Goal: Task Accomplishment & Management: Complete application form

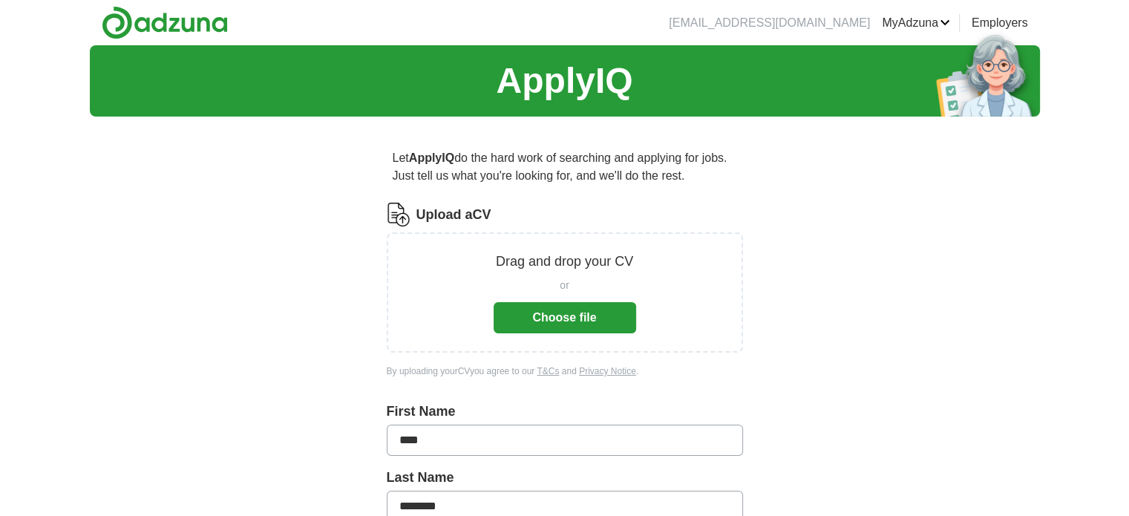
click at [565, 318] on button "Choose file" at bounding box center [565, 317] width 143 height 31
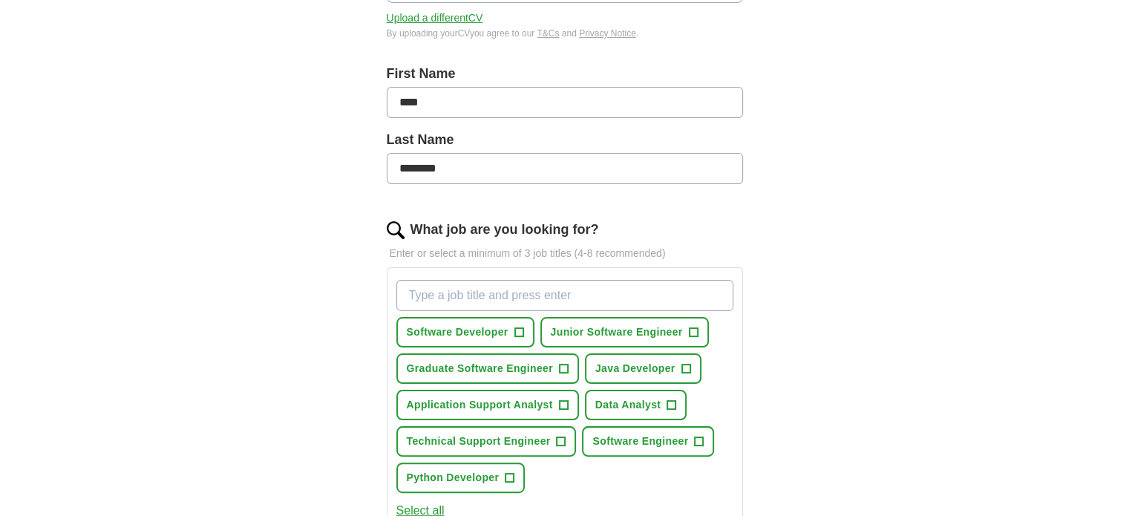
scroll to position [369, 0]
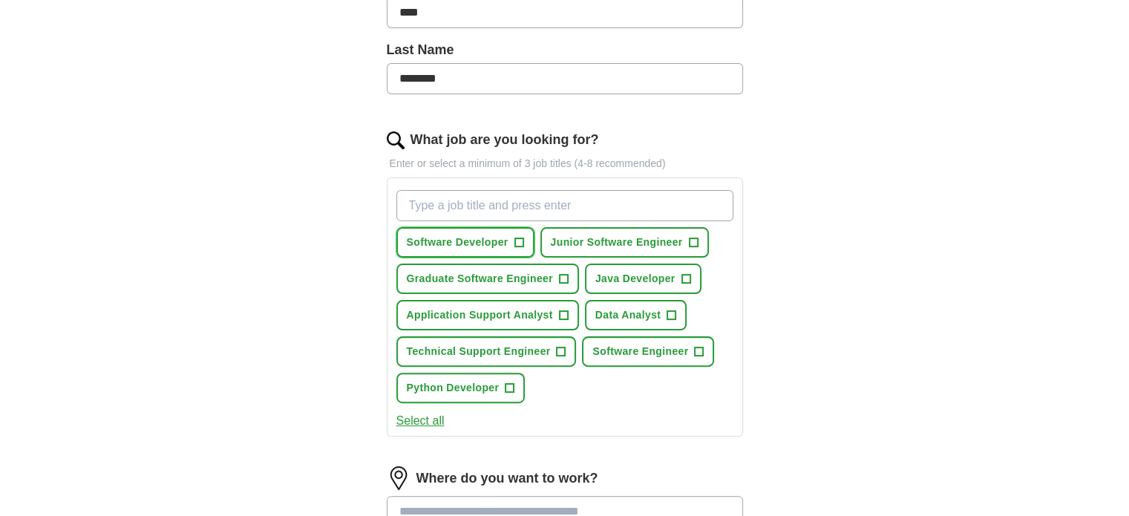
click at [511, 240] on button "Software Developer +" at bounding box center [466, 242] width 138 height 30
click at [701, 237] on button "Junior Software Engineer +" at bounding box center [625, 242] width 169 height 30
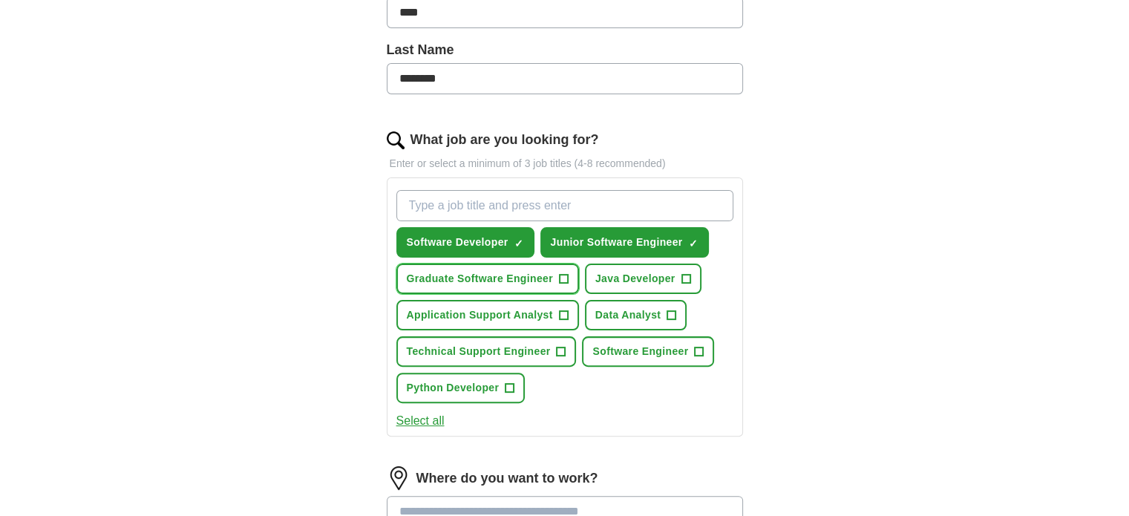
click at [499, 281] on span "Graduate Software Engineer" at bounding box center [480, 279] width 146 height 16
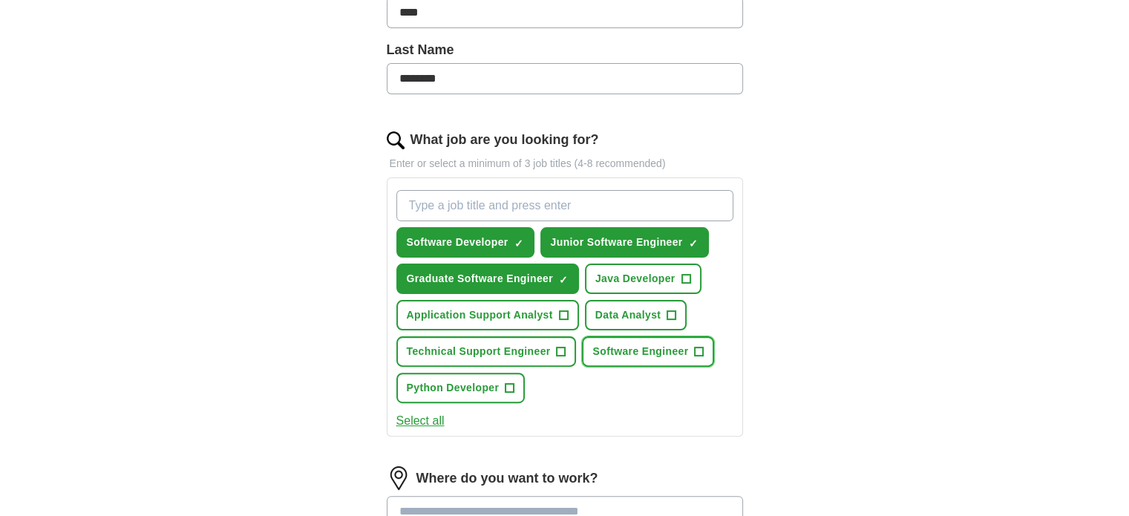
click at [686, 350] on span "Software Engineer" at bounding box center [641, 352] width 96 height 16
click at [512, 386] on span "+" at bounding box center [510, 388] width 9 height 12
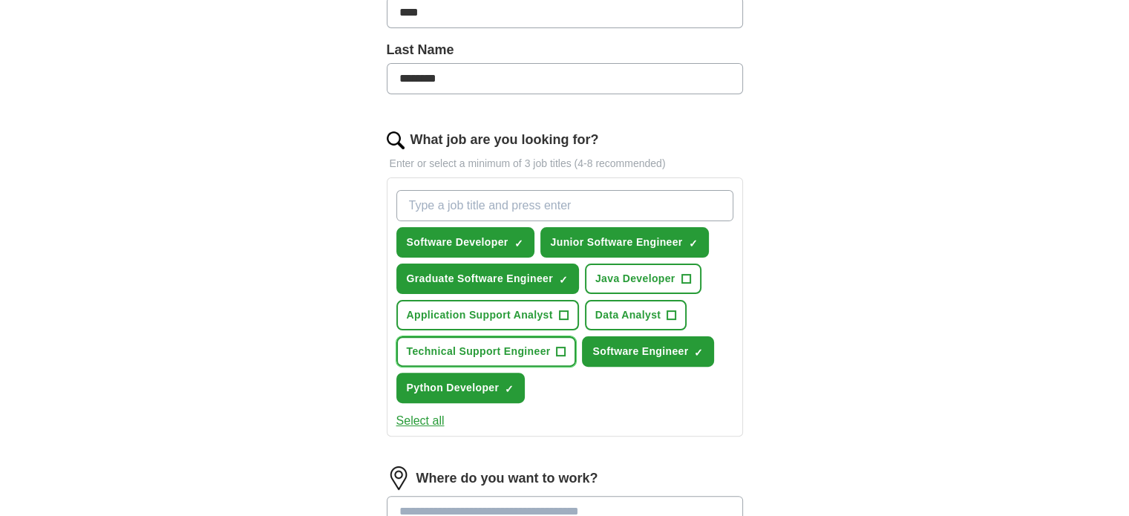
click at [512, 348] on span "Technical Support Engineer" at bounding box center [479, 352] width 144 height 16
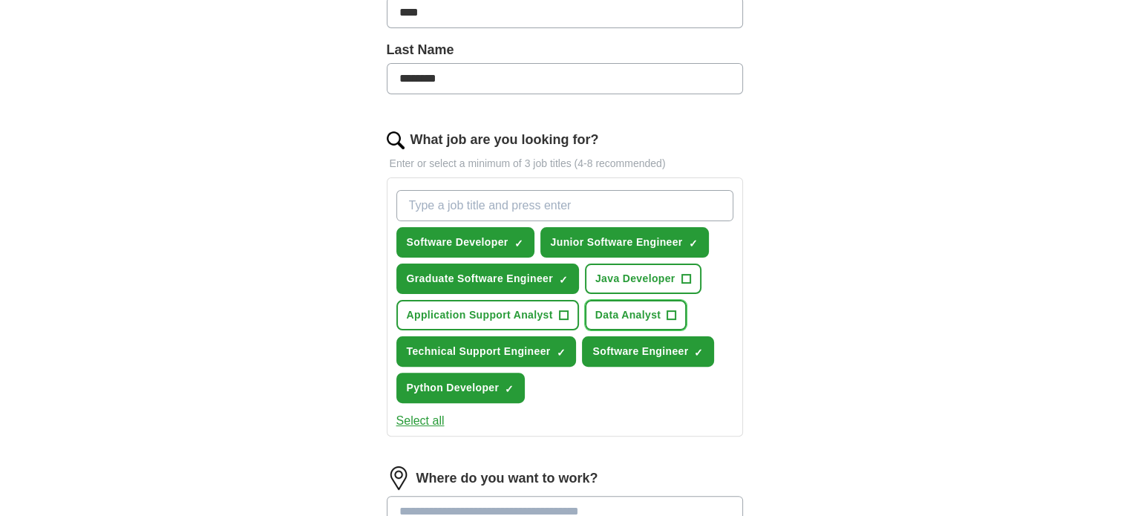
click at [613, 315] on span "Data Analyst" at bounding box center [629, 315] width 66 height 16
click at [441, 417] on button "Select all" at bounding box center [421, 421] width 48 height 18
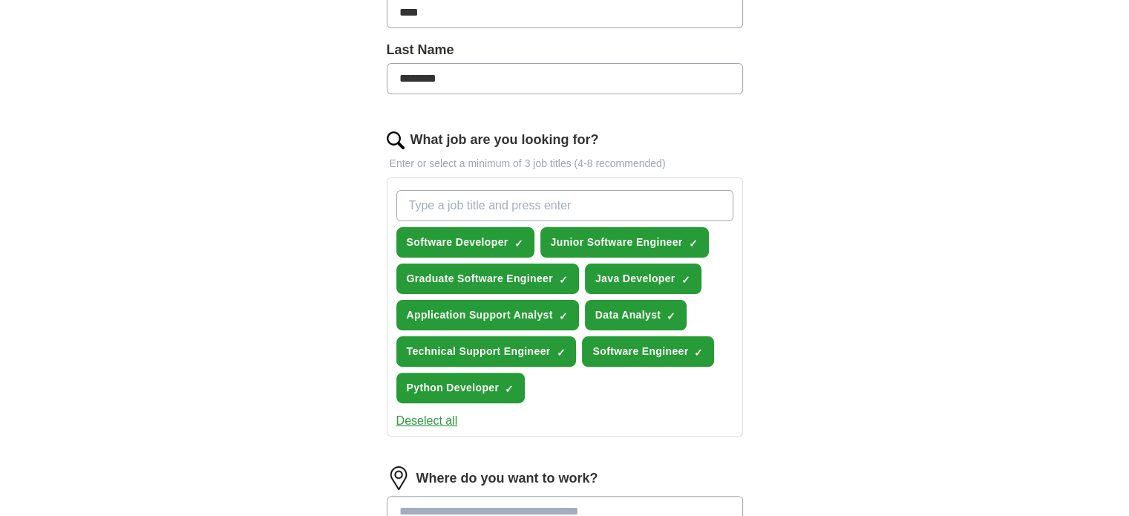
click at [441, 417] on button "Deselect all" at bounding box center [428, 421] width 62 height 18
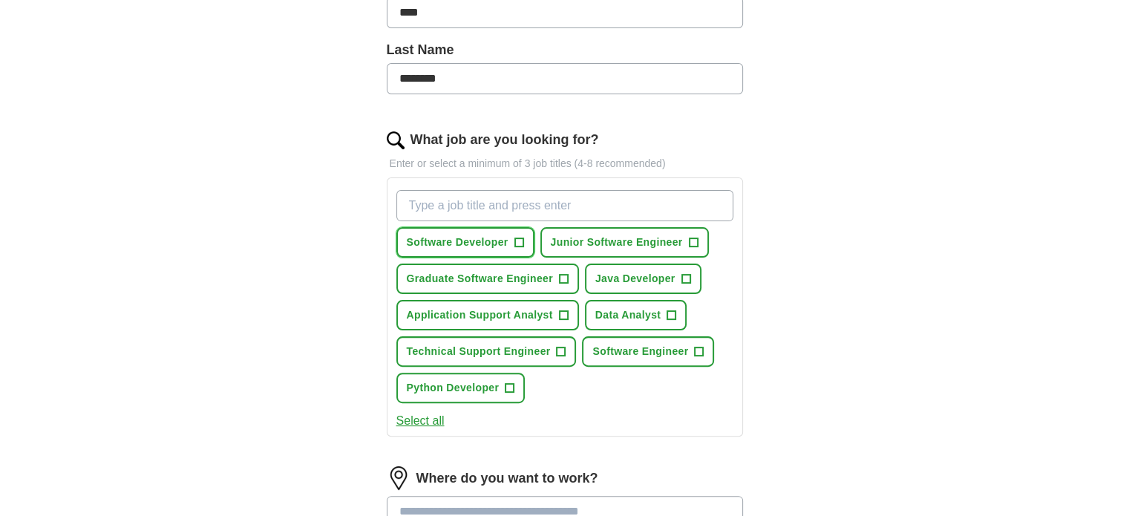
click at [480, 246] on span "Software Developer" at bounding box center [458, 243] width 102 height 16
click at [588, 229] on button "Junior Software Engineer +" at bounding box center [625, 242] width 169 height 30
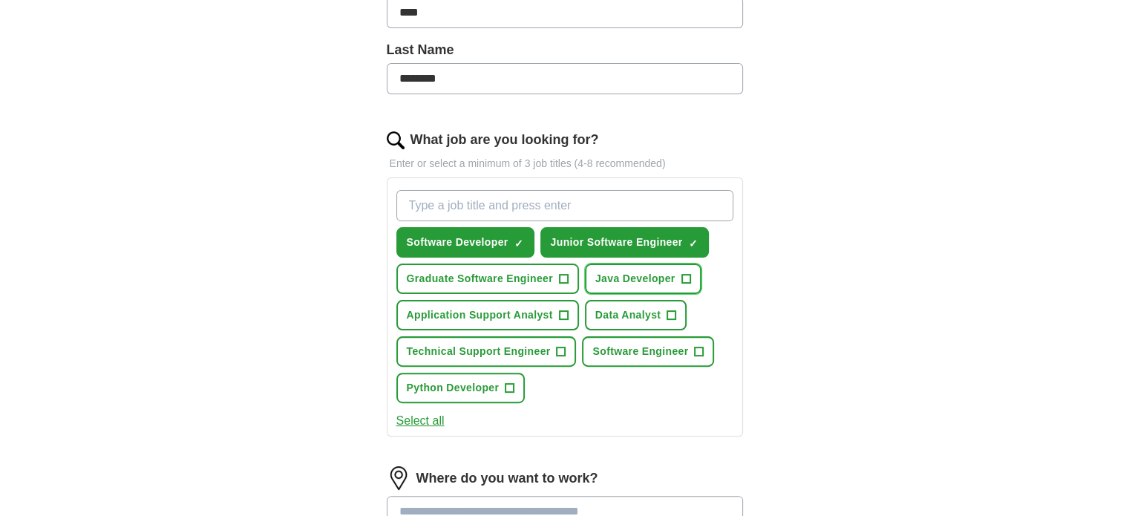
click at [656, 266] on button "Java Developer +" at bounding box center [643, 279] width 117 height 30
click at [656, 266] on button "Java Developer ✓ ×" at bounding box center [643, 279] width 117 height 30
click at [559, 273] on span "+" at bounding box center [563, 279] width 9 height 12
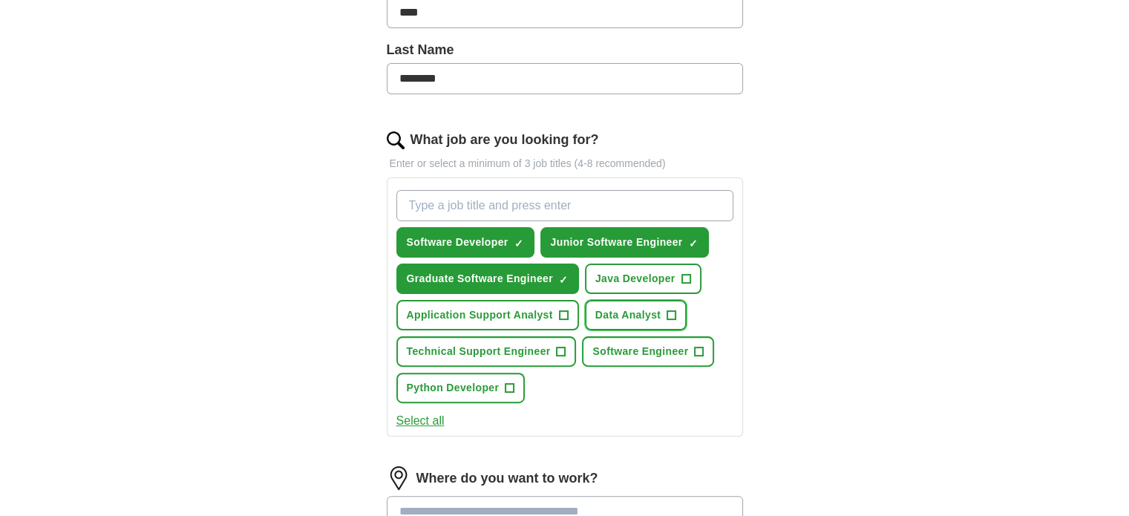
click at [648, 307] on span "Data Analyst" at bounding box center [629, 315] width 66 height 16
click at [657, 353] on span "Software Engineer" at bounding box center [641, 352] width 96 height 16
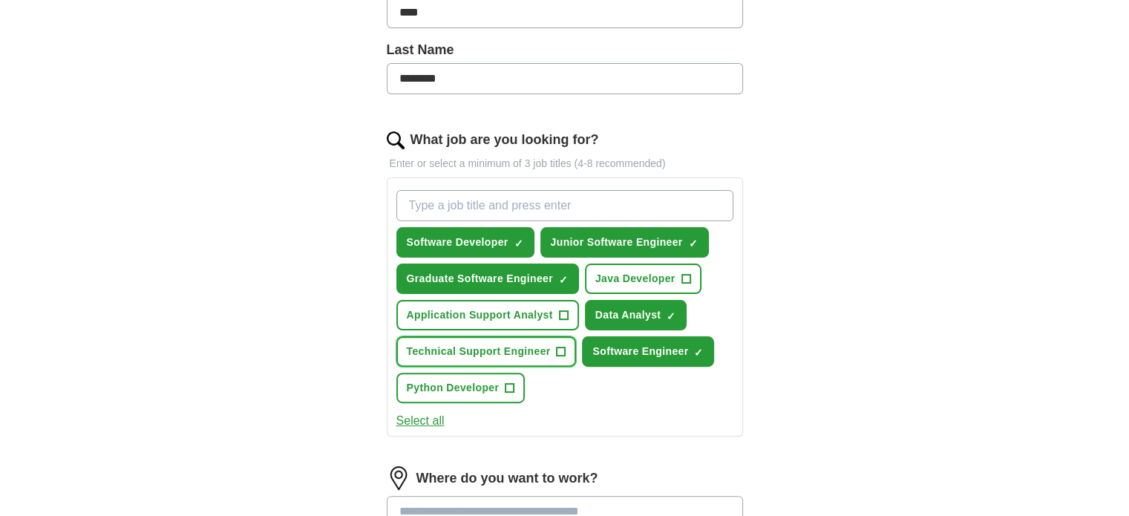
click at [538, 348] on span "Technical Support Engineer" at bounding box center [479, 352] width 144 height 16
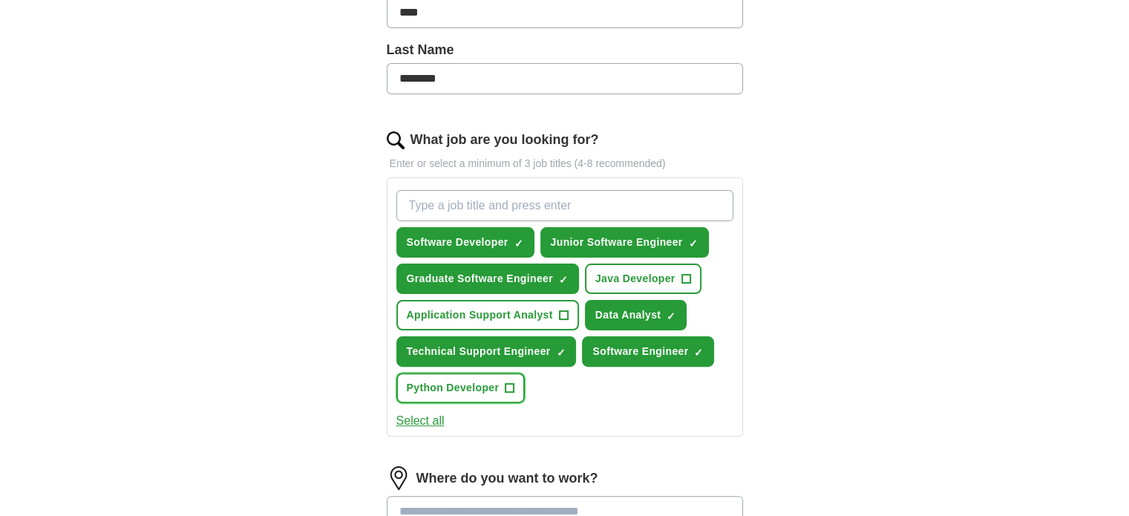
click at [506, 382] on span "+" at bounding box center [510, 388] width 9 height 12
click at [606, 213] on input "What job are you looking for?" at bounding box center [565, 205] width 337 height 31
type input "assistant software engineer"
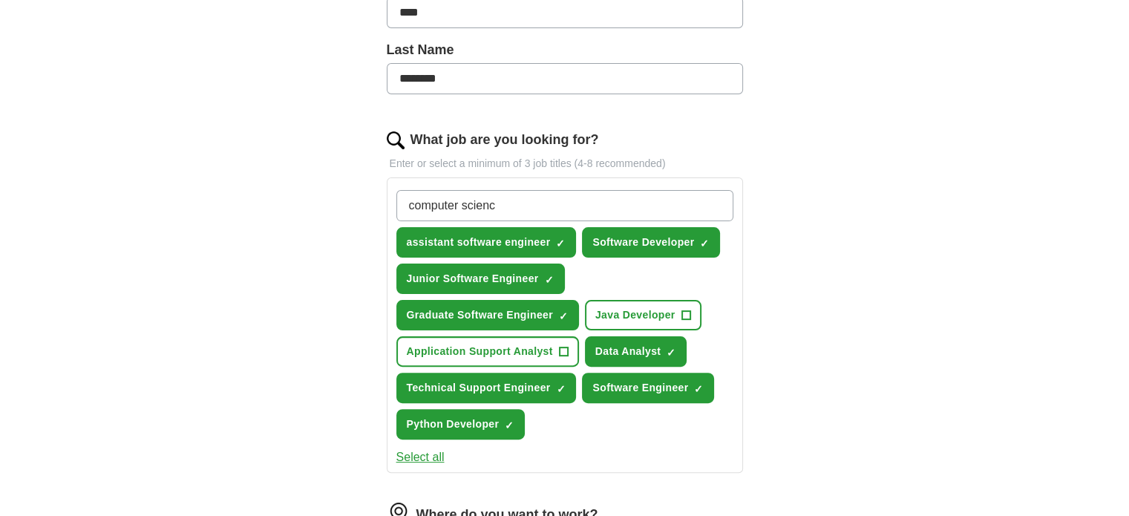
type input "computer science"
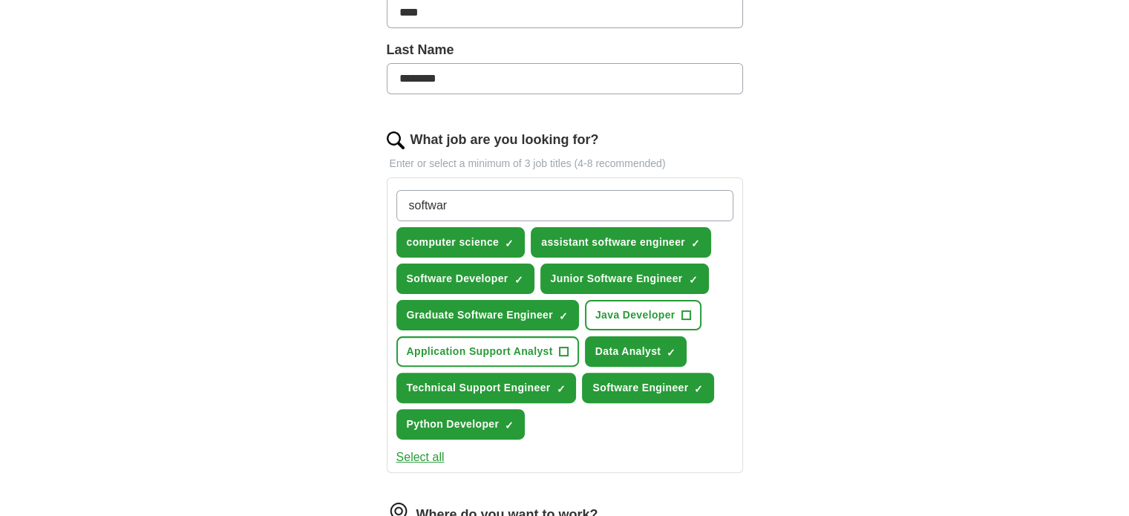
type input "software"
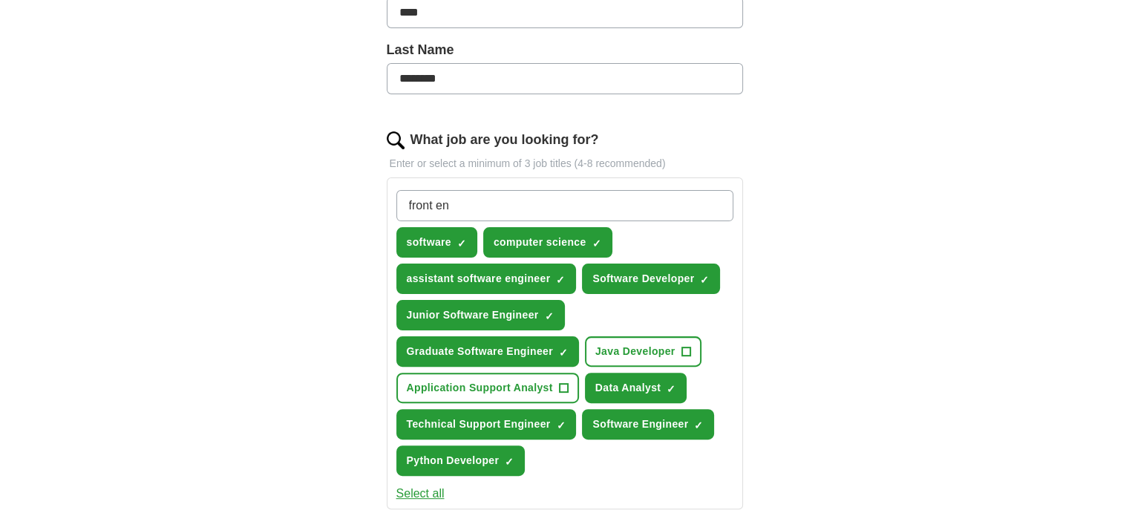
type input "front end"
type input "back end"
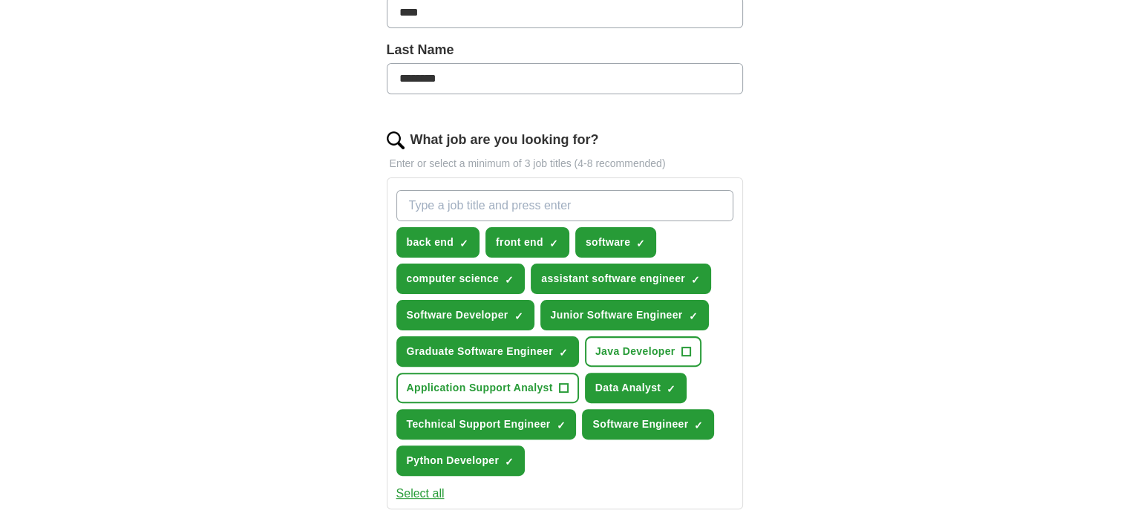
type input "c"
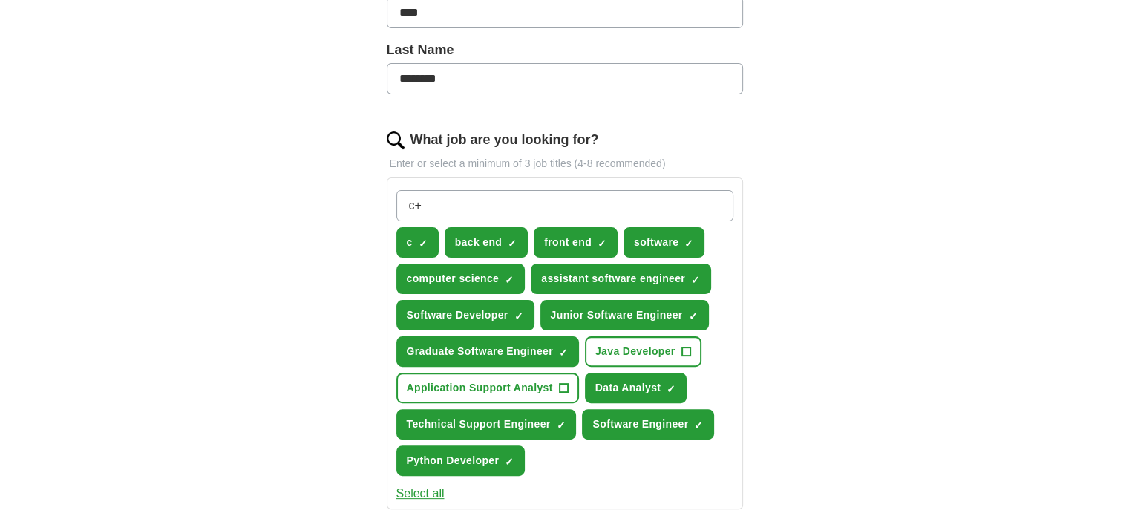
type input "c++"
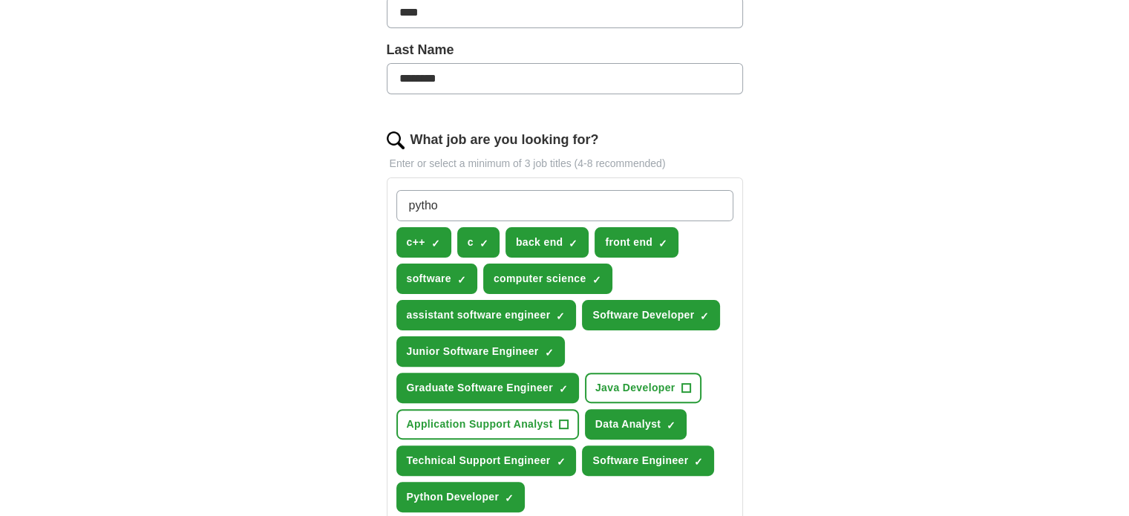
type input "python"
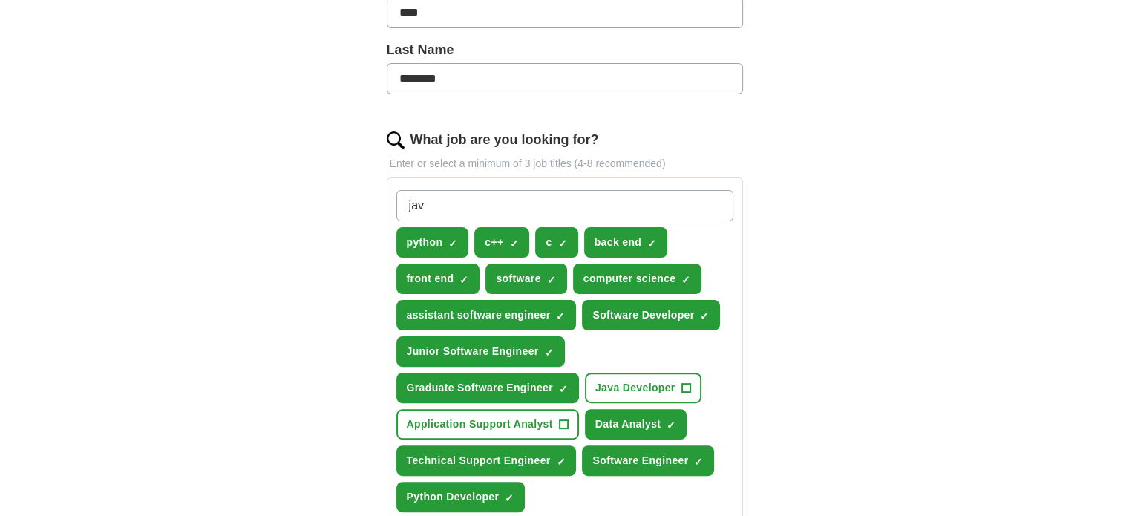
type input "java"
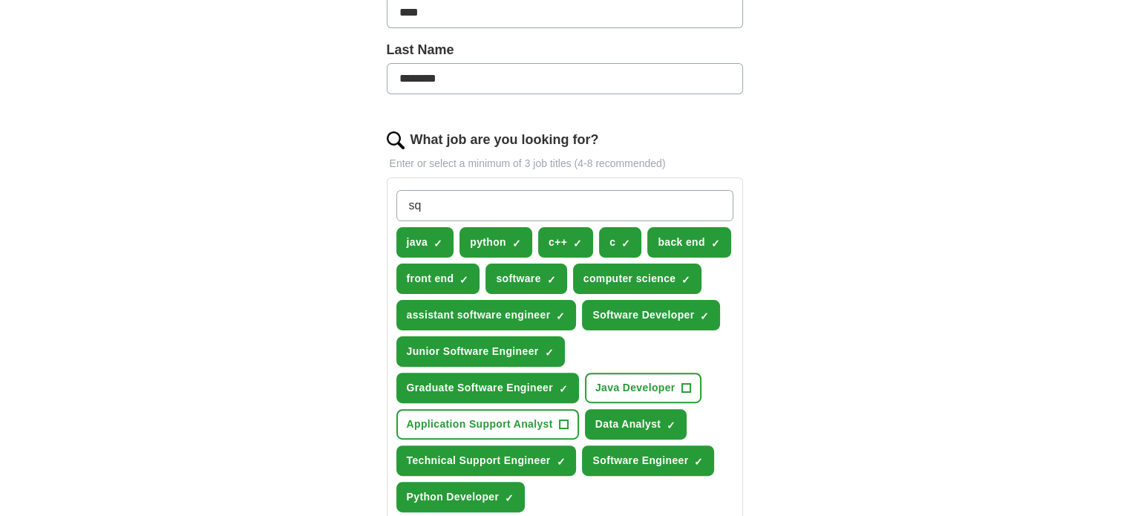
type input "sql"
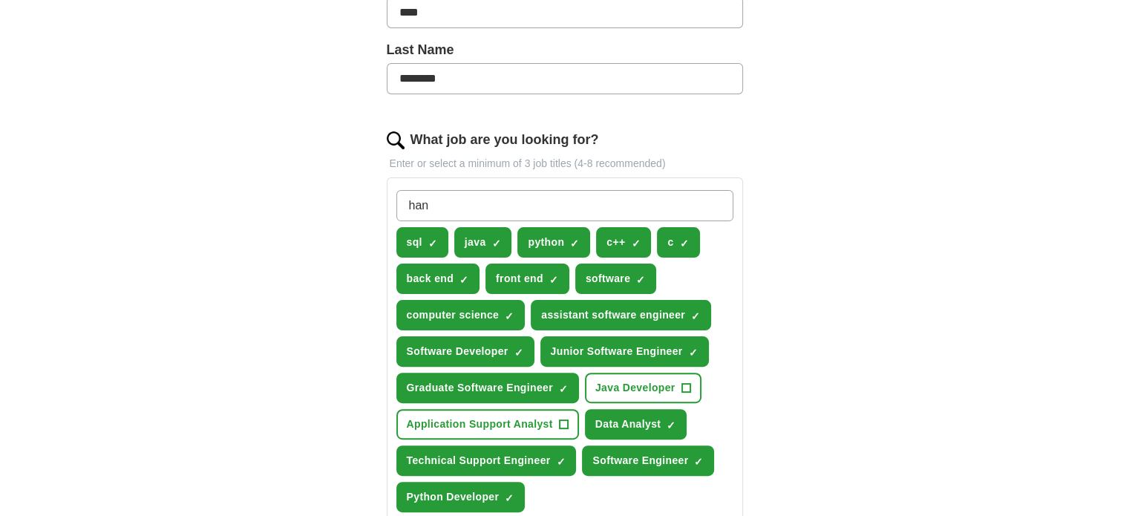
type input "hana"
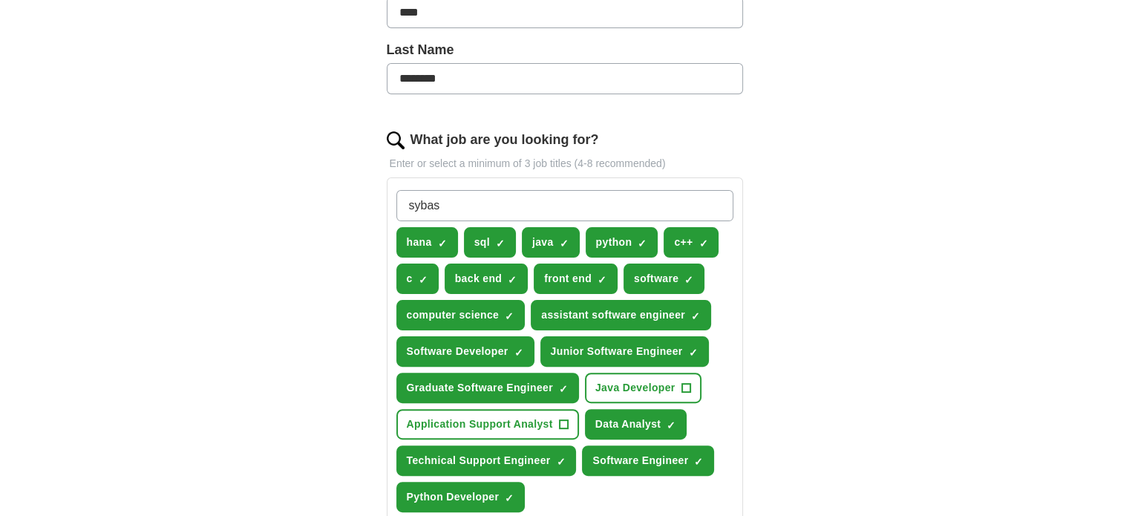
type input "sybase"
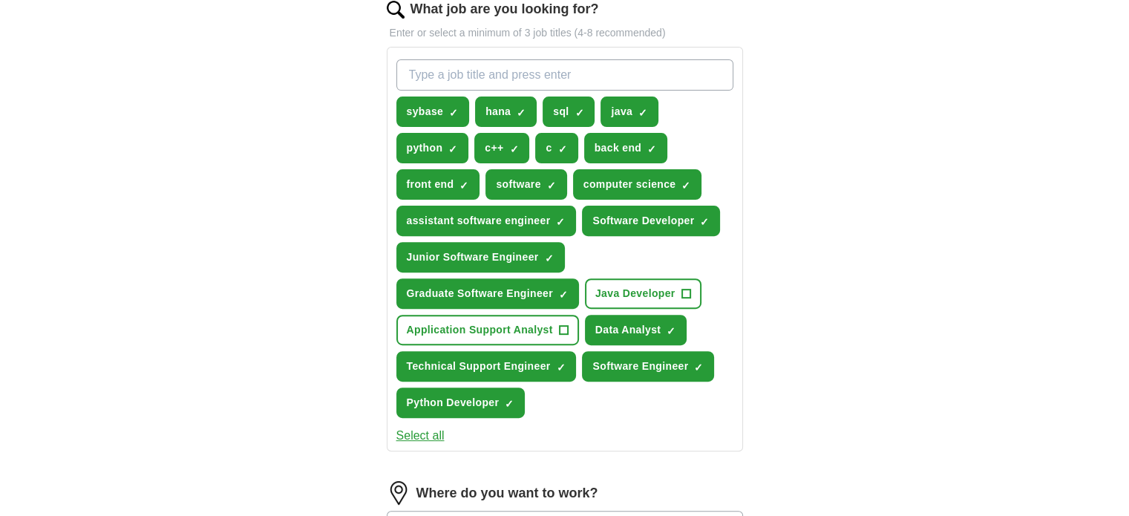
scroll to position [502, 0]
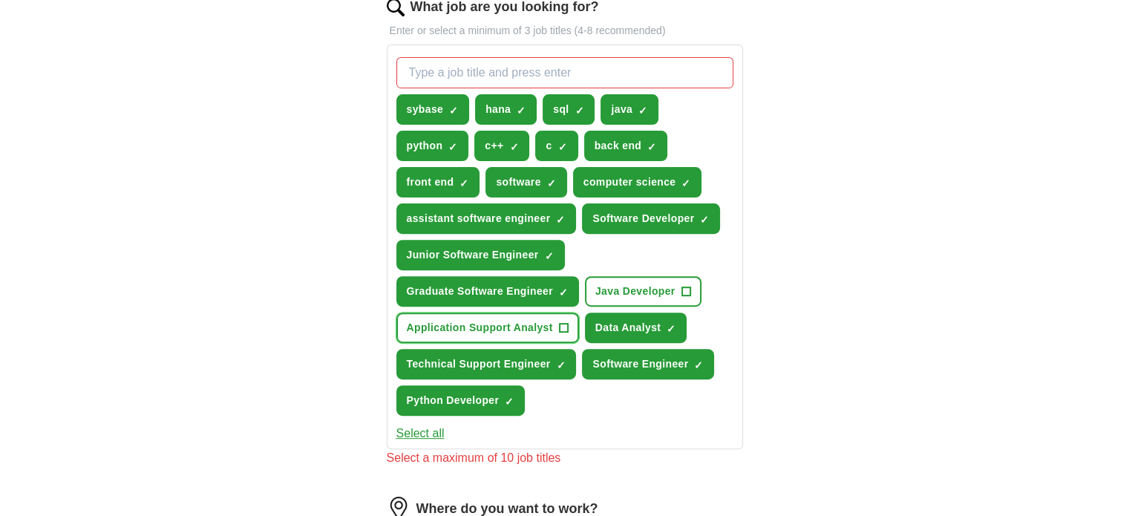
click at [525, 320] on span "Application Support Analyst" at bounding box center [480, 328] width 146 height 16
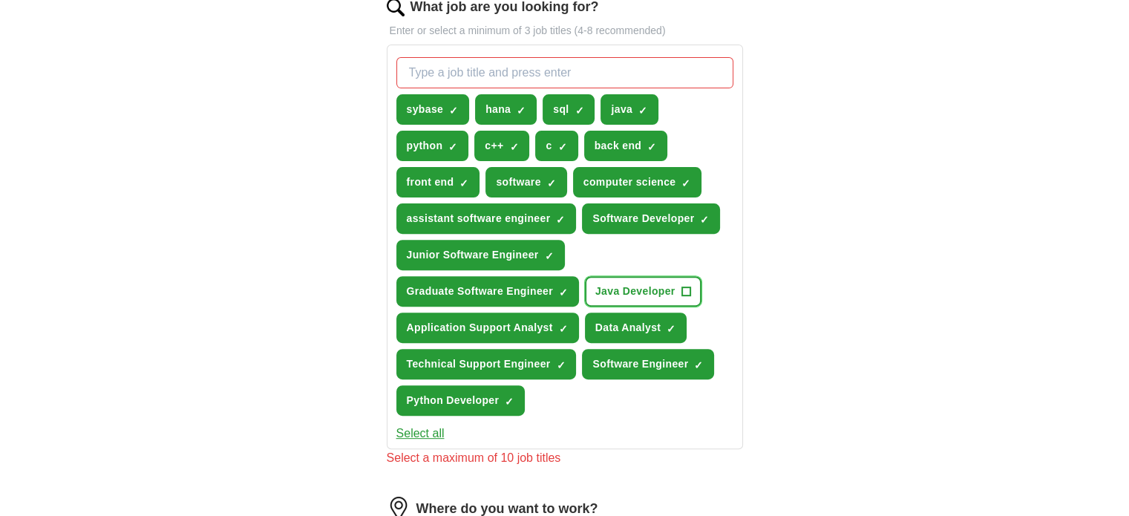
click at [630, 290] on span "Java Developer" at bounding box center [636, 292] width 80 height 16
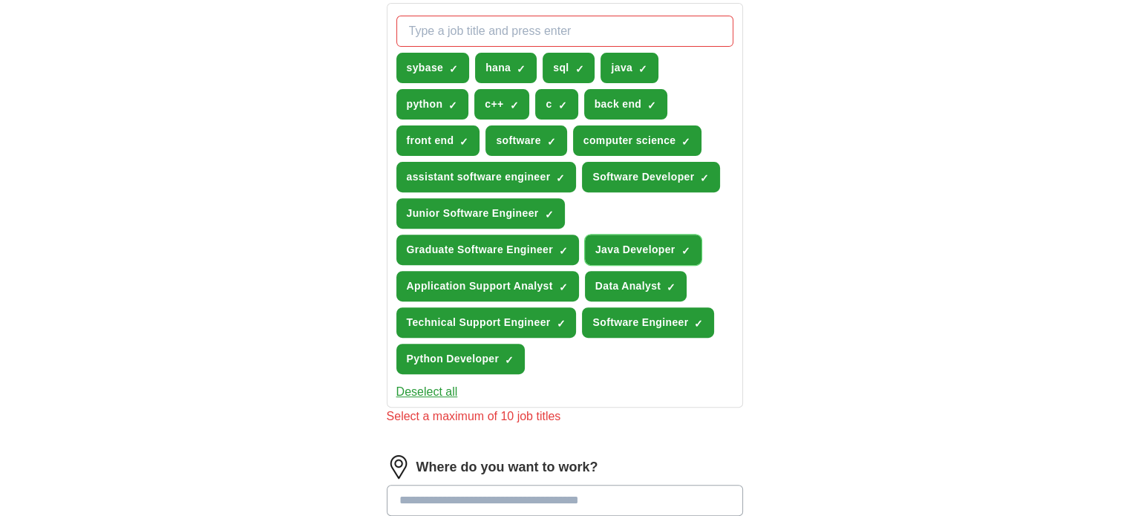
scroll to position [541, 0]
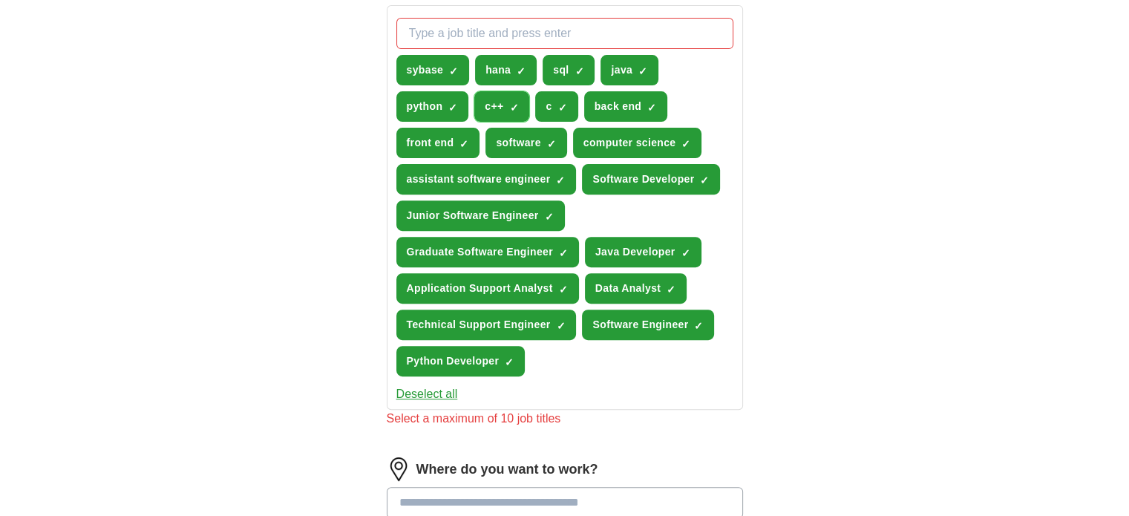
click at [487, 103] on span "c++" at bounding box center [494, 107] width 19 height 16
click at [517, 141] on span "software" at bounding box center [518, 143] width 45 height 16
click at [443, 72] on span "sybase" at bounding box center [425, 70] width 37 height 16
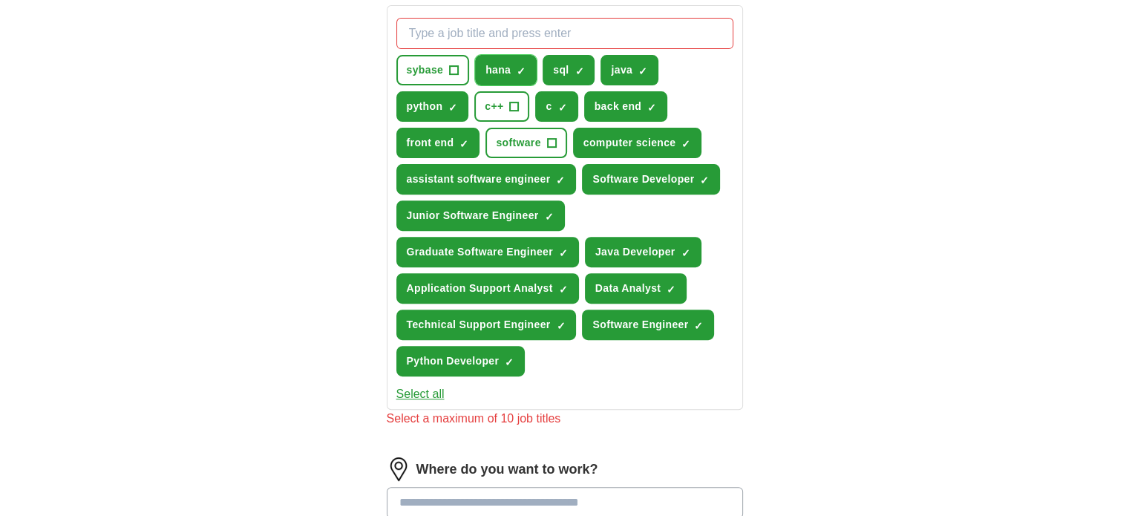
click at [503, 68] on span "hana" at bounding box center [498, 70] width 25 height 16
click at [553, 68] on span "sql" at bounding box center [561, 70] width 16 height 16
click at [601, 70] on button "java ✓ ×" at bounding box center [630, 70] width 58 height 30
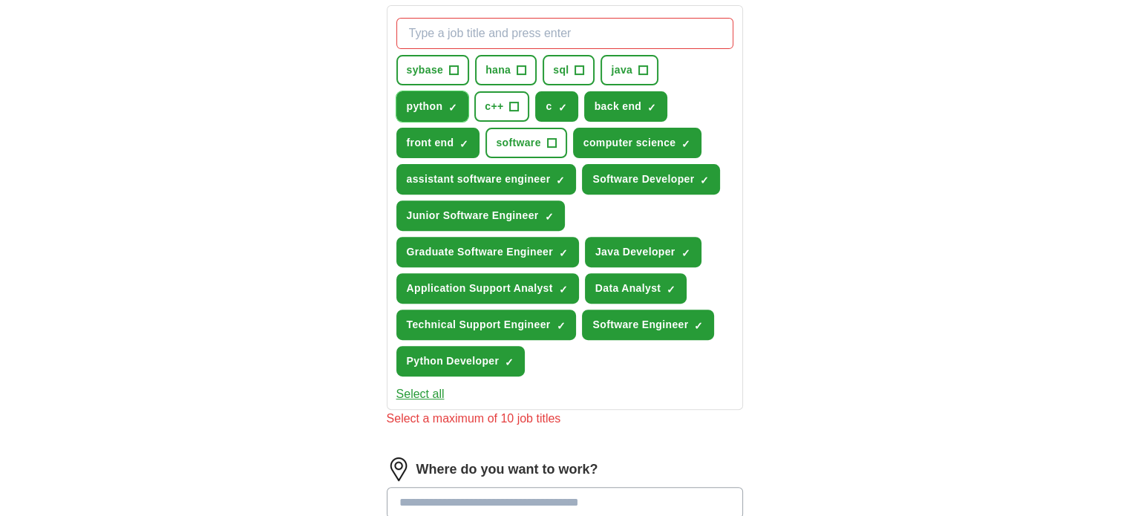
click at [434, 110] on span "python" at bounding box center [425, 107] width 36 height 16
click at [546, 100] on span "c" at bounding box center [549, 107] width 6 height 16
click at [614, 105] on span "back end" at bounding box center [619, 107] width 48 height 16
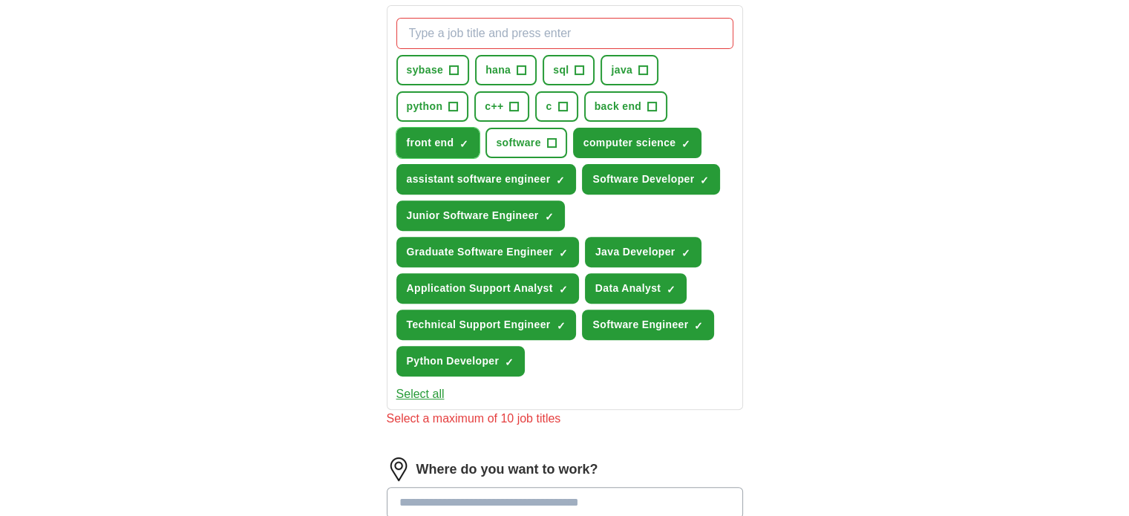
click at [416, 137] on span "front end" at bounding box center [431, 143] width 48 height 16
click at [511, 281] on span "Application Support Analyst" at bounding box center [480, 289] width 146 height 16
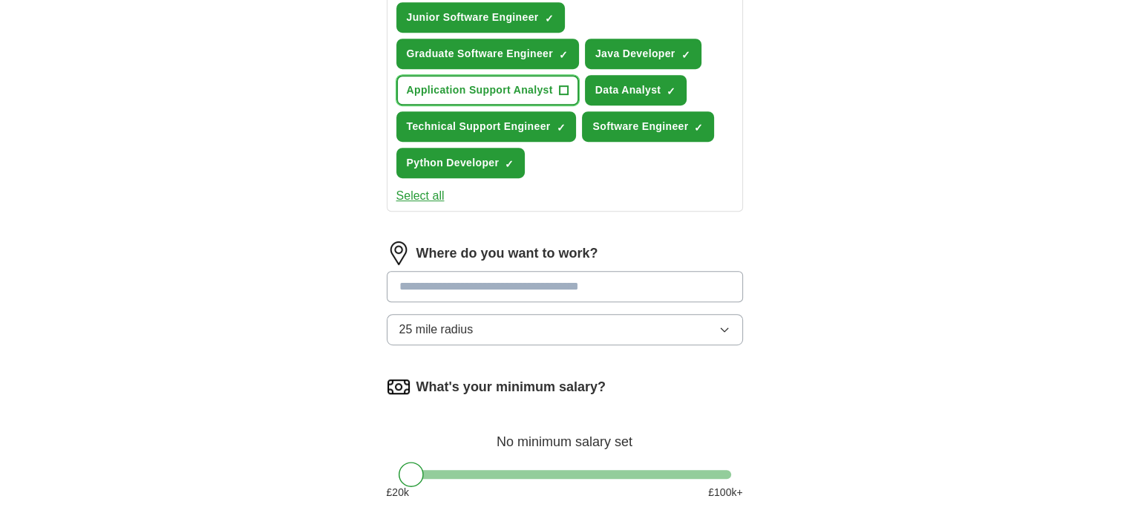
scroll to position [756, 0]
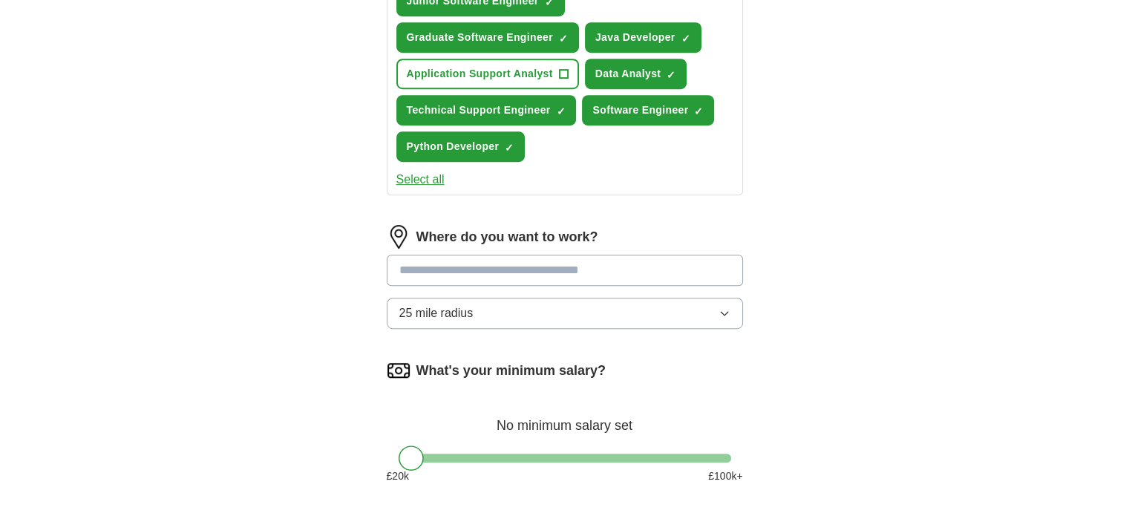
click at [566, 261] on input at bounding box center [565, 270] width 356 height 31
click at [532, 259] on input at bounding box center [565, 270] width 356 height 31
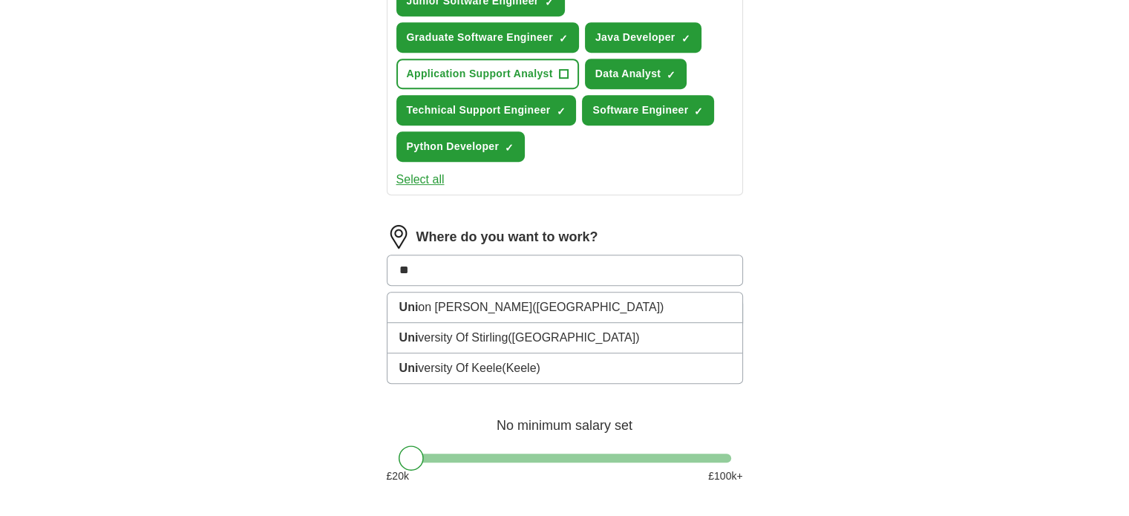
type input "*"
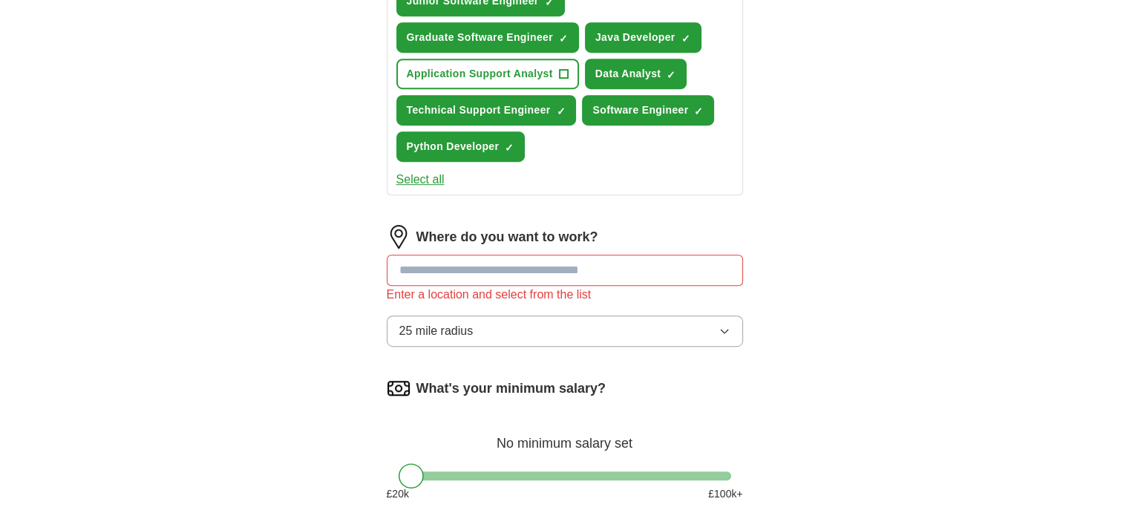
click at [707, 316] on button "25 mile radius" at bounding box center [565, 331] width 356 height 31
drag, startPoint x: 1126, startPoint y: 324, endPoint x: 1134, endPoint y: 325, distance: 8.2
click at [1129, 325] on html "[EMAIL_ADDRESS][DOMAIN_NAME] [GEOGRAPHIC_DATA] Alerts Favourites CVs ApplyIQ Pr…" at bounding box center [564, 9] width 1129 height 1530
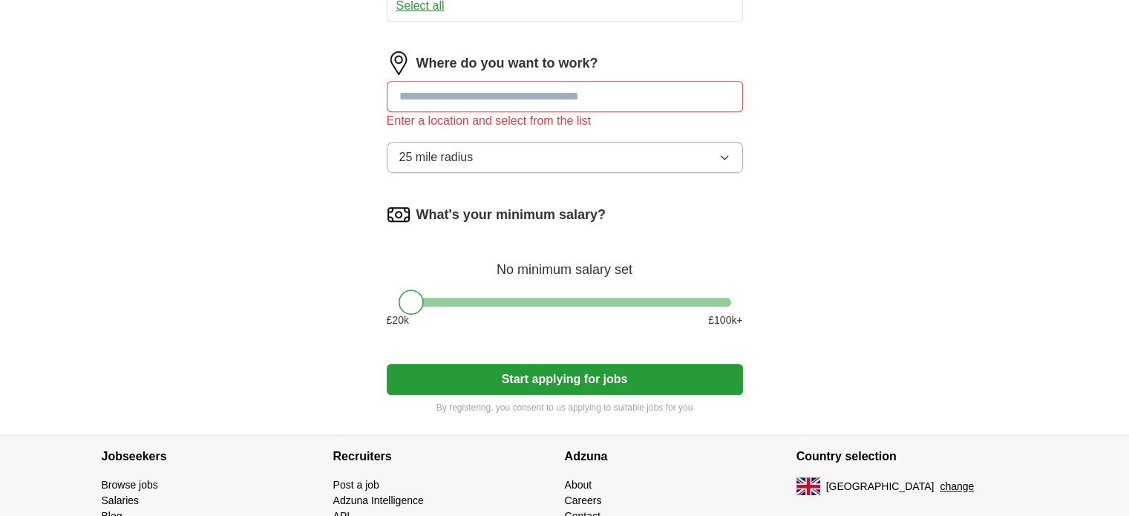
scroll to position [928, 0]
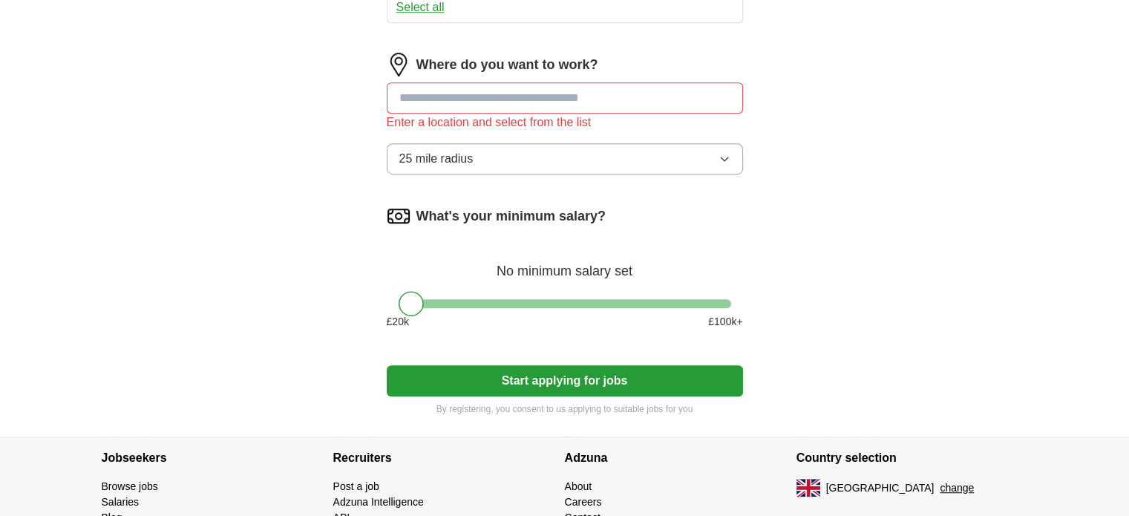
click at [709, 146] on button "25 mile radius" at bounding box center [565, 158] width 356 height 31
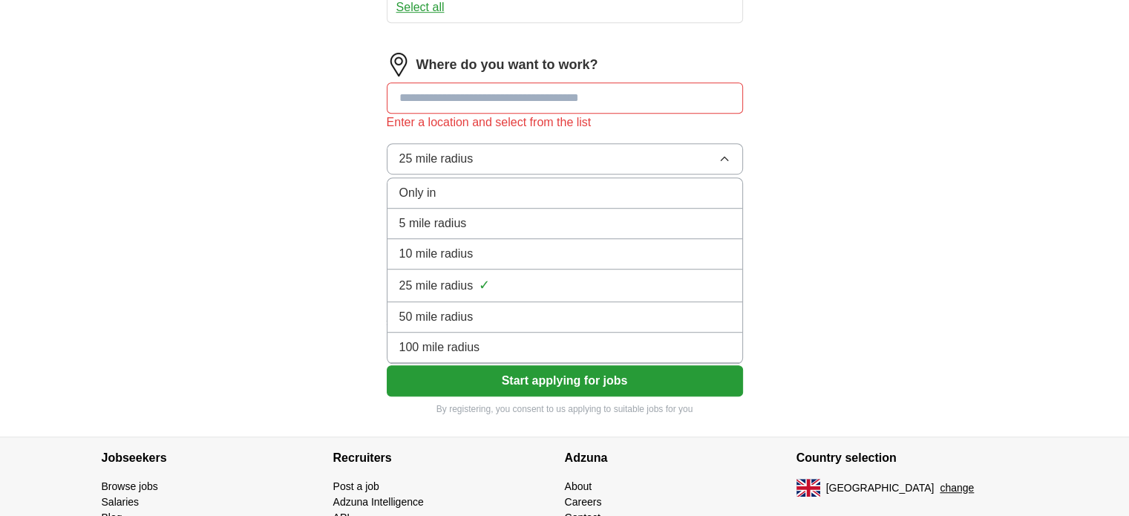
click at [640, 340] on div "100 mile radius" at bounding box center [565, 348] width 331 height 18
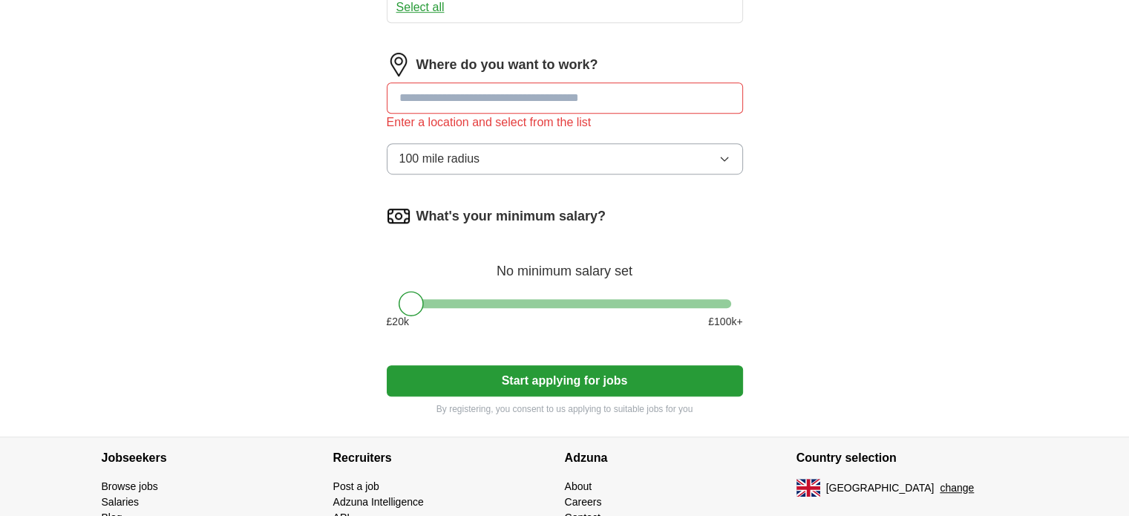
click at [611, 96] on input at bounding box center [565, 97] width 356 height 31
type input "**"
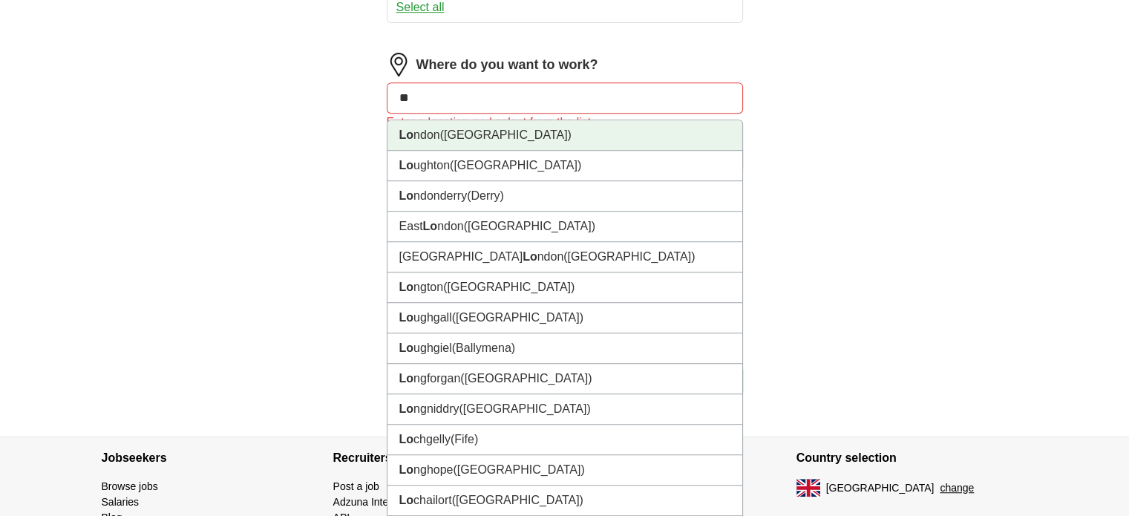
click at [526, 121] on li "Lo ndon ([GEOGRAPHIC_DATA])" at bounding box center [565, 135] width 355 height 30
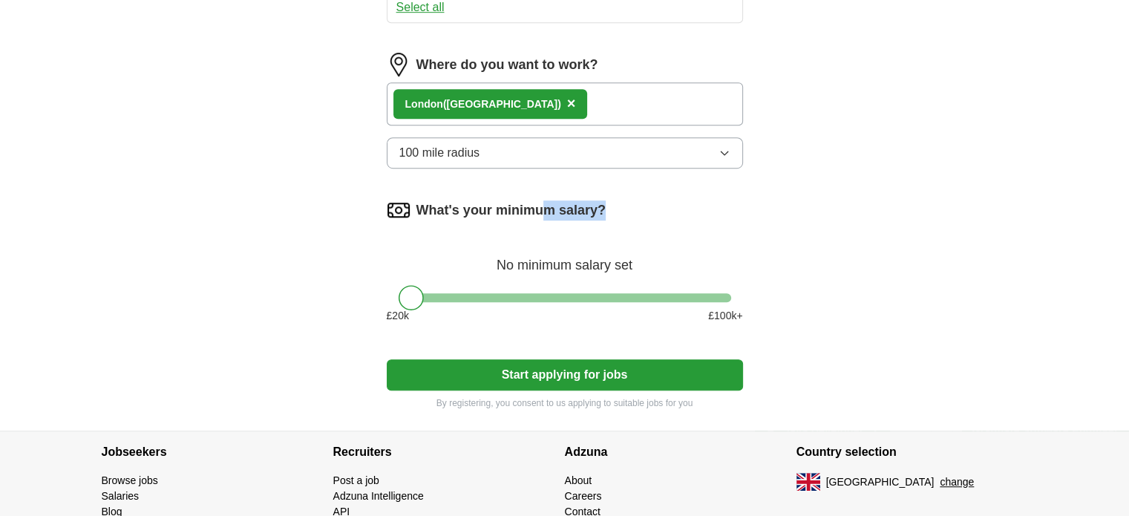
drag, startPoint x: 547, startPoint y: 198, endPoint x: 609, endPoint y: 203, distance: 62.5
click at [609, 203] on div "What's your minimum salary?" at bounding box center [565, 210] width 356 height 24
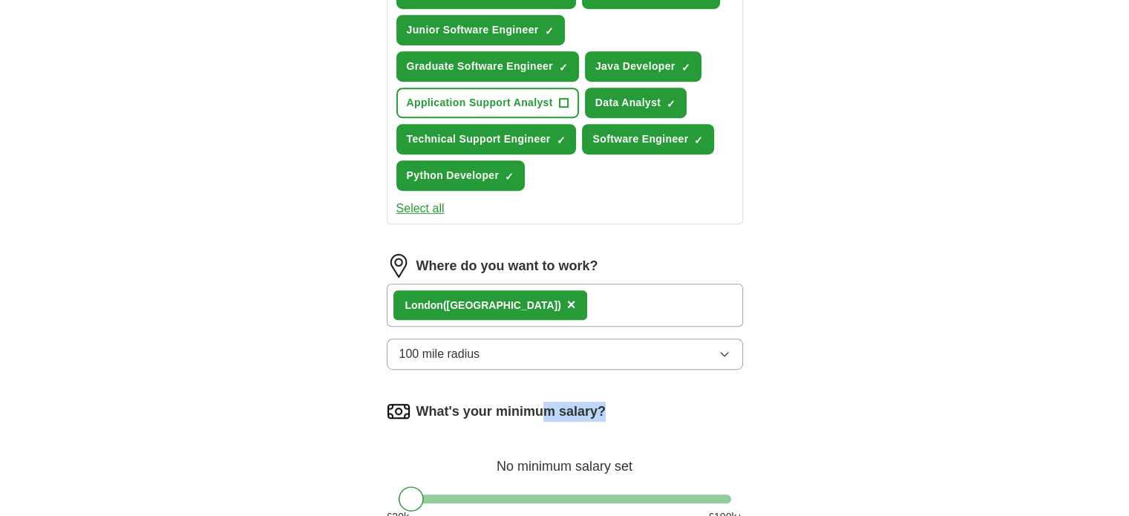
scroll to position [728, 0]
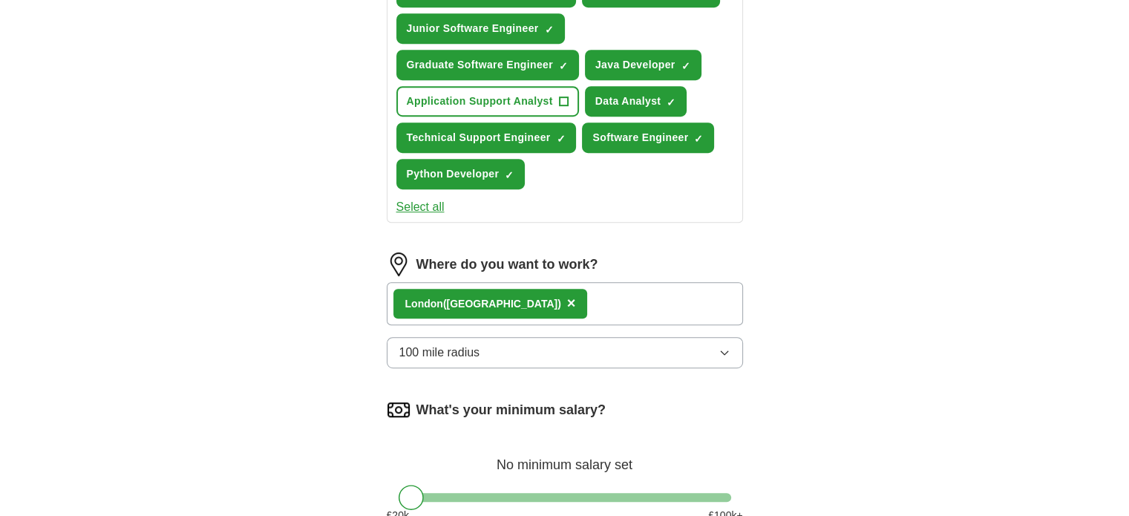
click at [616, 293] on div "Lo ndon ([GEOGRAPHIC_DATA]) ×" at bounding box center [565, 303] width 356 height 43
click at [567, 255] on label "Where do you want to work?" at bounding box center [508, 265] width 182 height 20
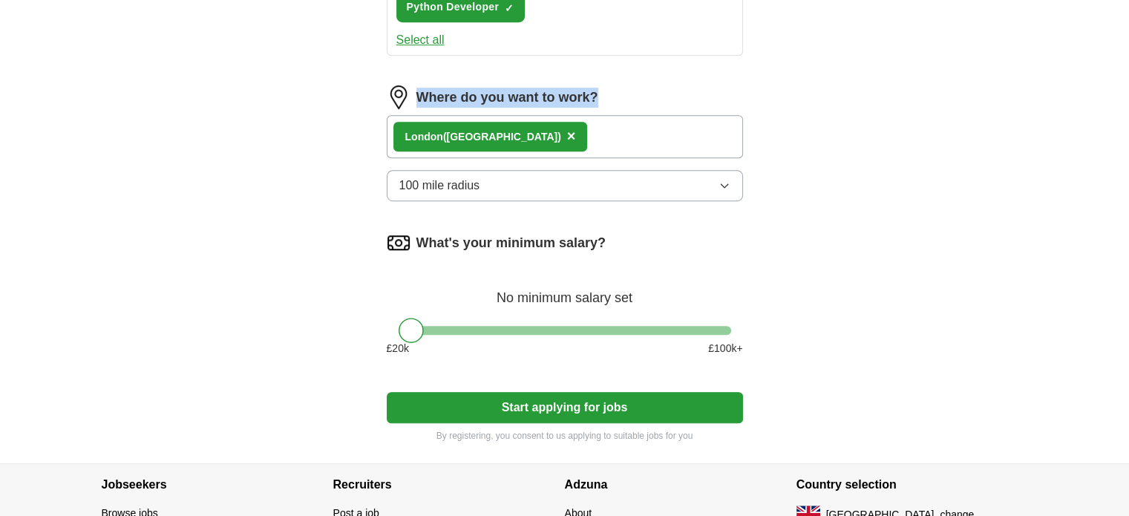
scroll to position [897, 0]
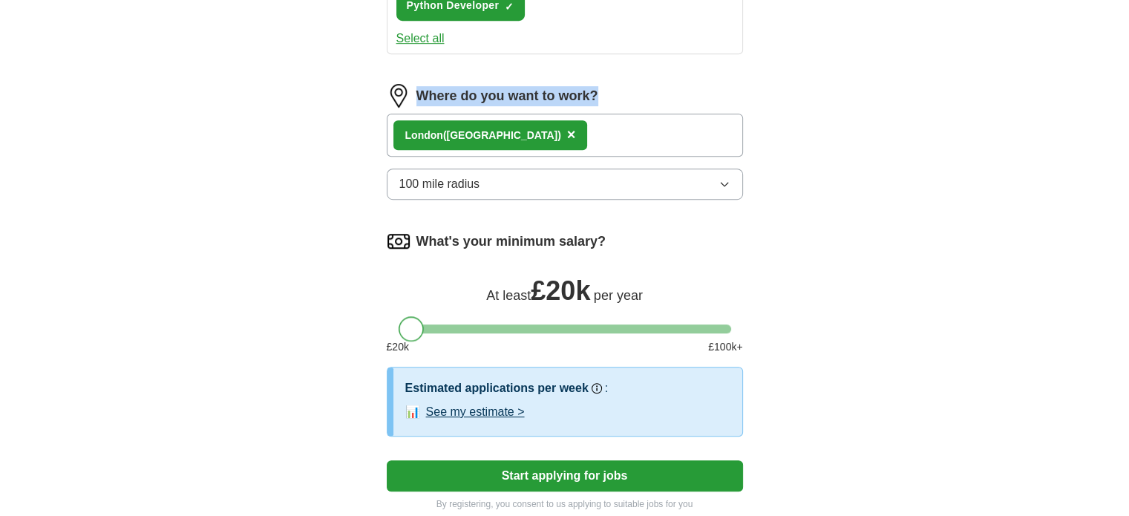
drag, startPoint x: 412, startPoint y: 318, endPoint x: 366, endPoint y: 328, distance: 47.2
click at [403, 323] on div at bounding box center [411, 328] width 25 height 25
drag, startPoint x: 403, startPoint y: 323, endPoint x: 423, endPoint y: 332, distance: 21.3
click at [423, 332] on div "What's your minimum salary? At least £ 25k per year £ 20 k £ 100 k+" at bounding box center [565, 297] width 356 height 137
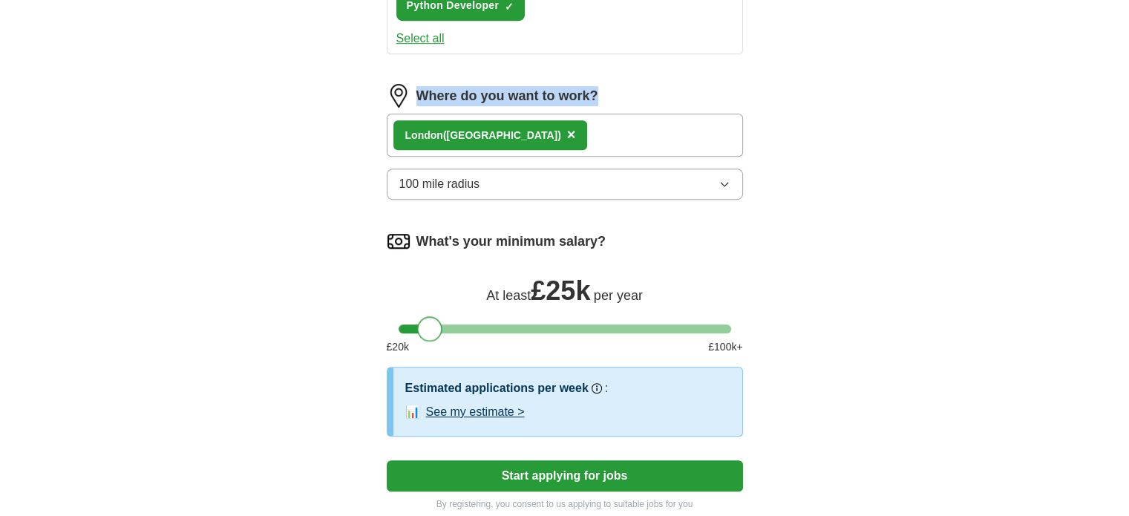
click at [425, 322] on div at bounding box center [429, 328] width 25 height 25
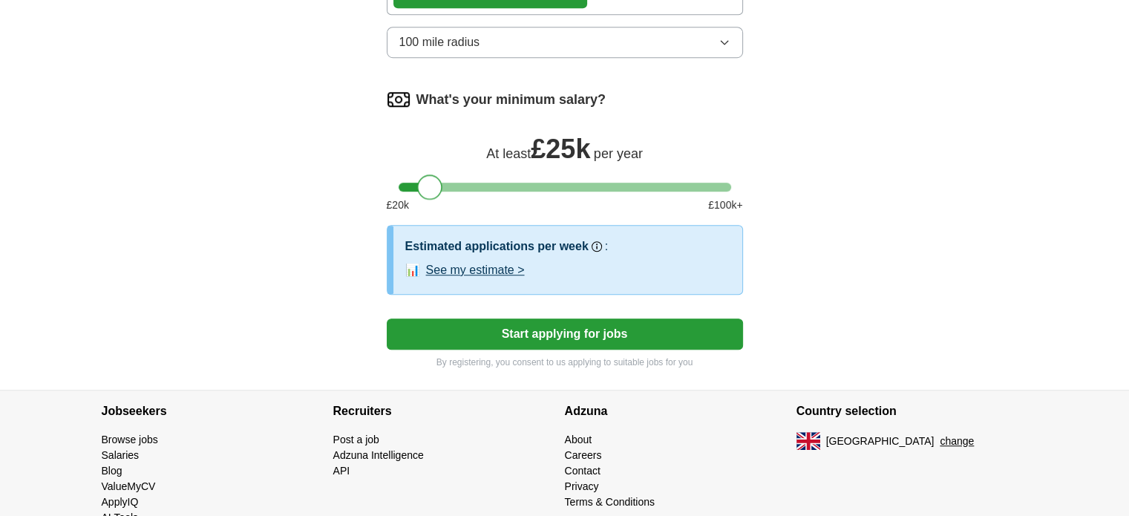
scroll to position [1069, 0]
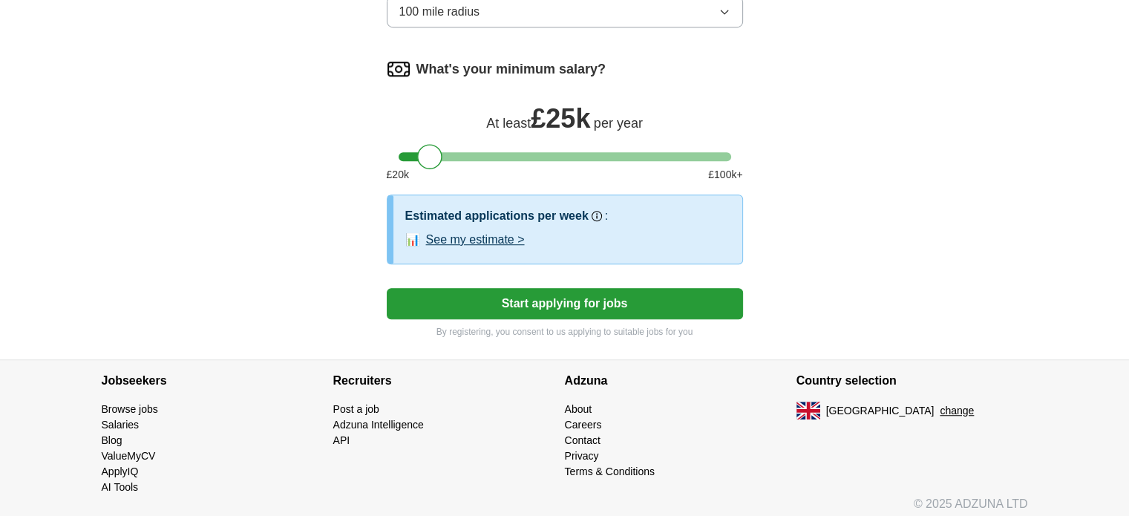
click at [557, 301] on button "Start applying for jobs" at bounding box center [565, 303] width 356 height 31
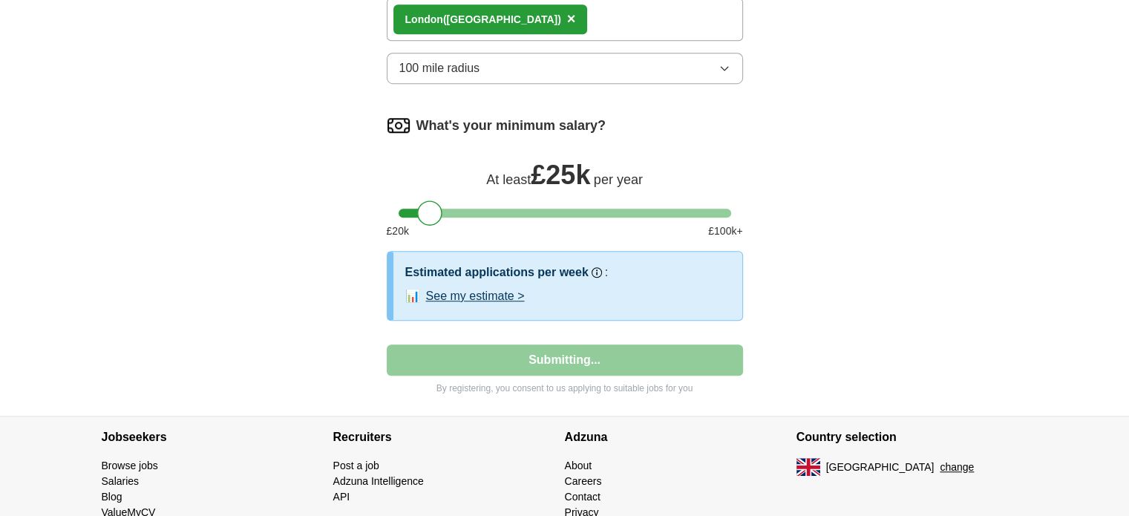
select select "**"
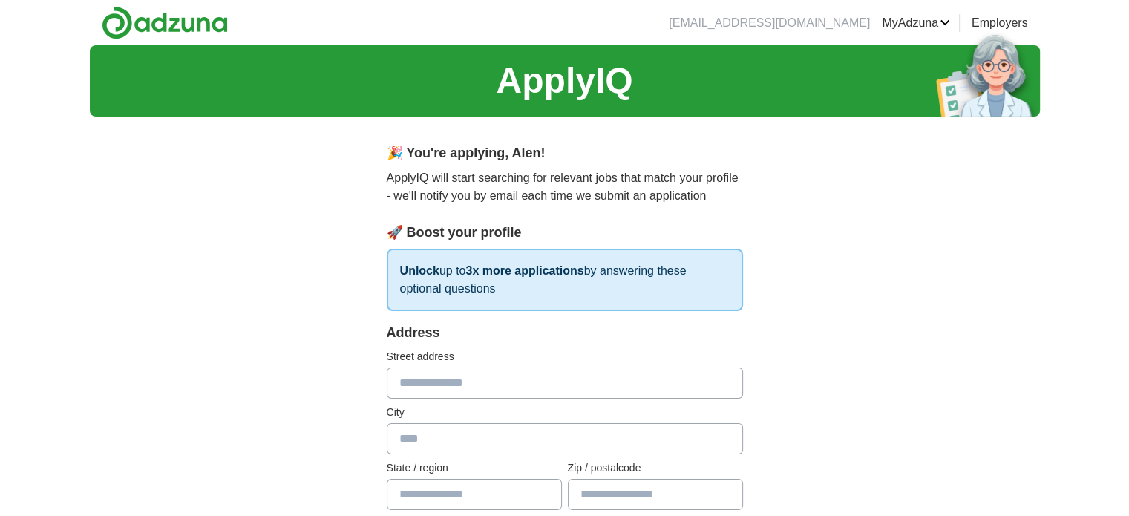
scroll to position [82, 0]
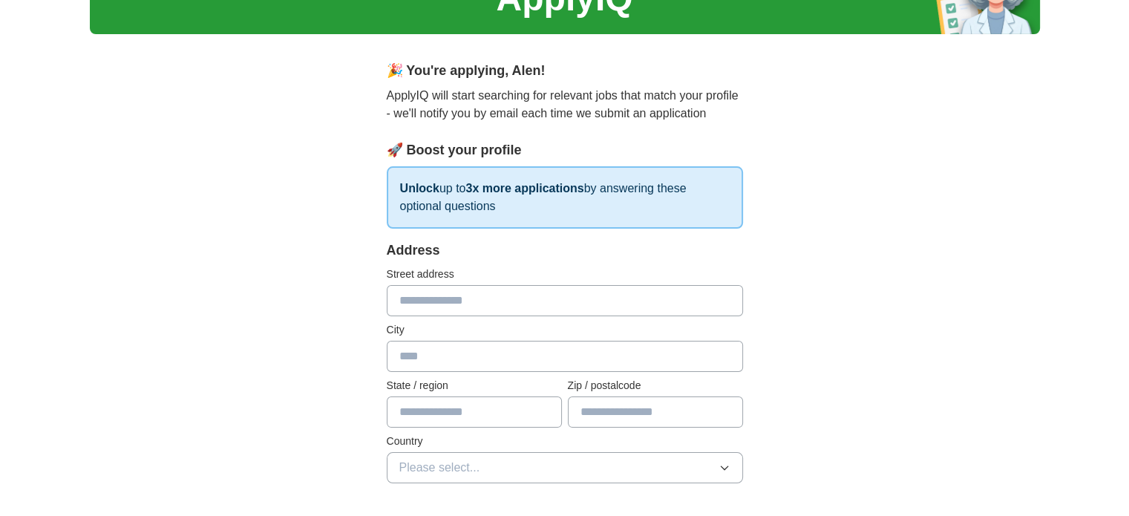
click at [613, 294] on input "text" at bounding box center [565, 300] width 356 height 31
type input "**********"
type input "*******"
type input "********"
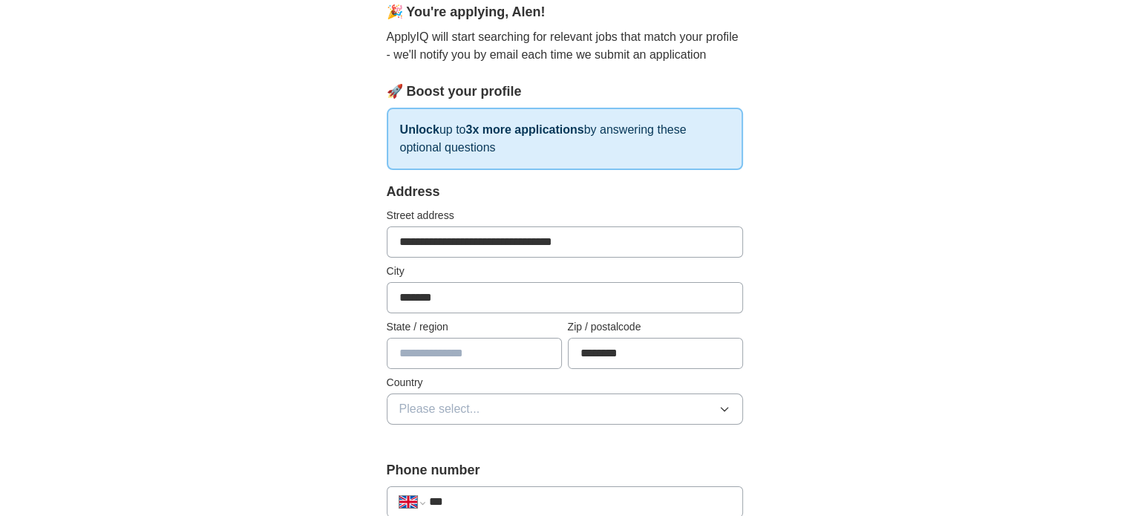
scroll to position [176, 0]
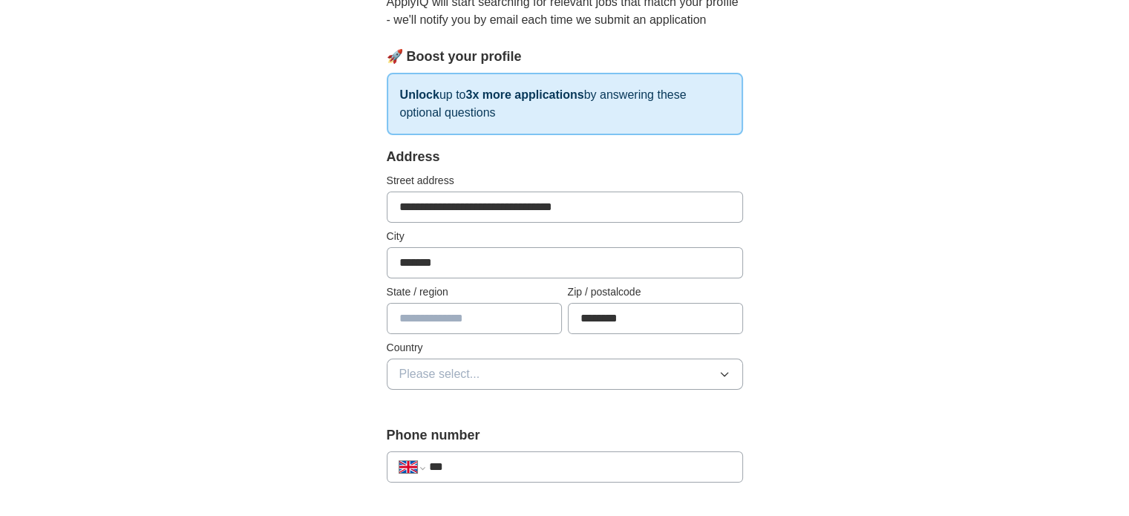
click at [455, 309] on input "text" at bounding box center [474, 318] width 175 height 31
type input "**********"
click at [532, 388] on div "**********" at bounding box center [565, 277] width 356 height 261
click at [539, 371] on button "Please select..." at bounding box center [565, 374] width 356 height 31
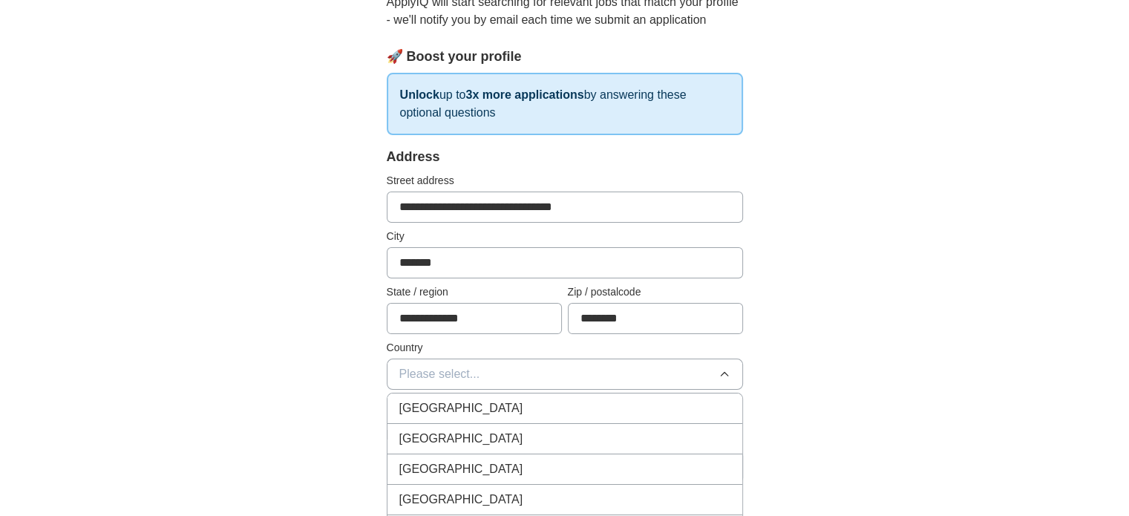
click at [535, 396] on li "[GEOGRAPHIC_DATA]" at bounding box center [565, 409] width 355 height 30
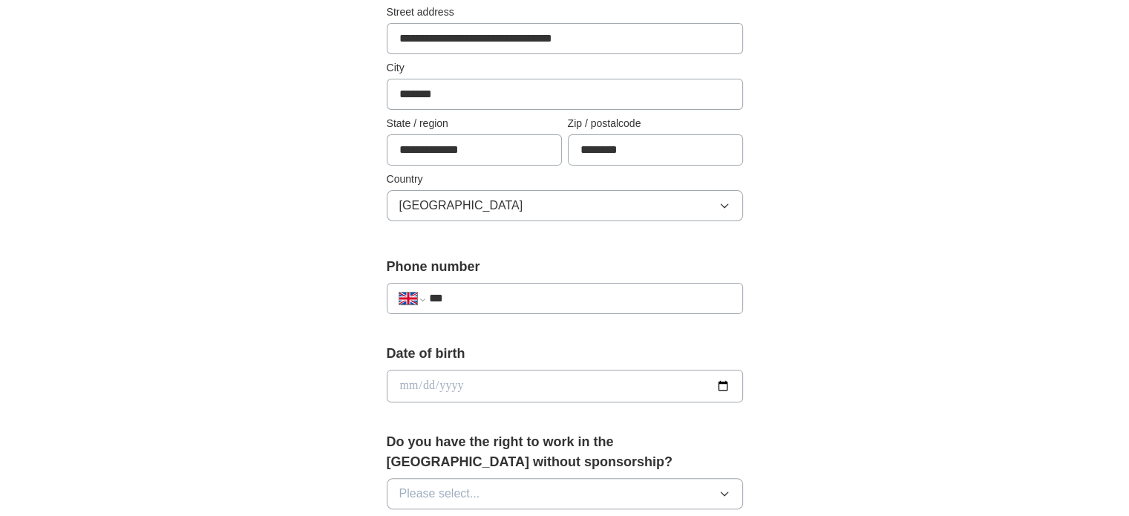
scroll to position [356, 0]
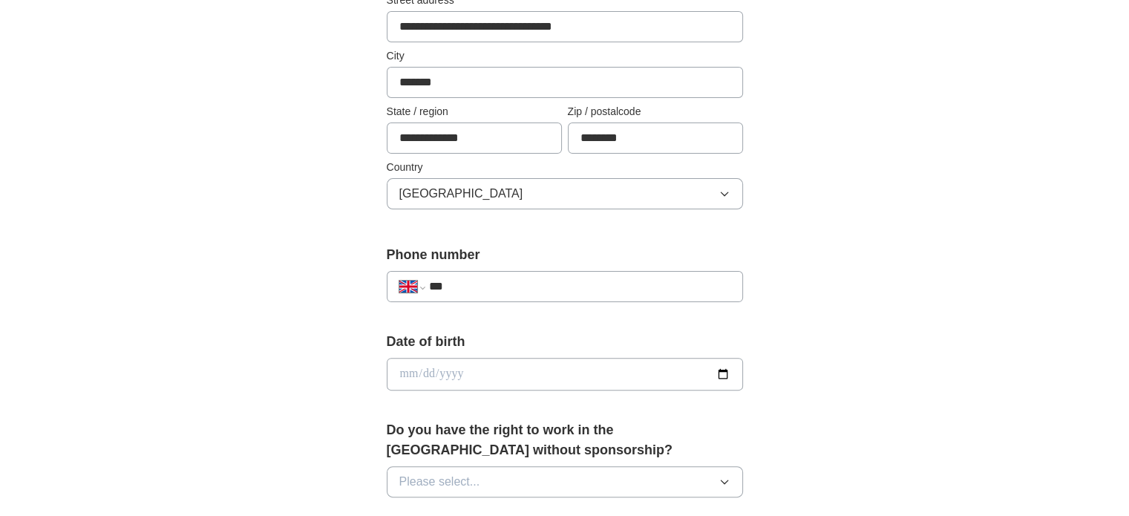
click at [587, 290] on input "***" at bounding box center [578, 287] width 301 height 18
type input "**********"
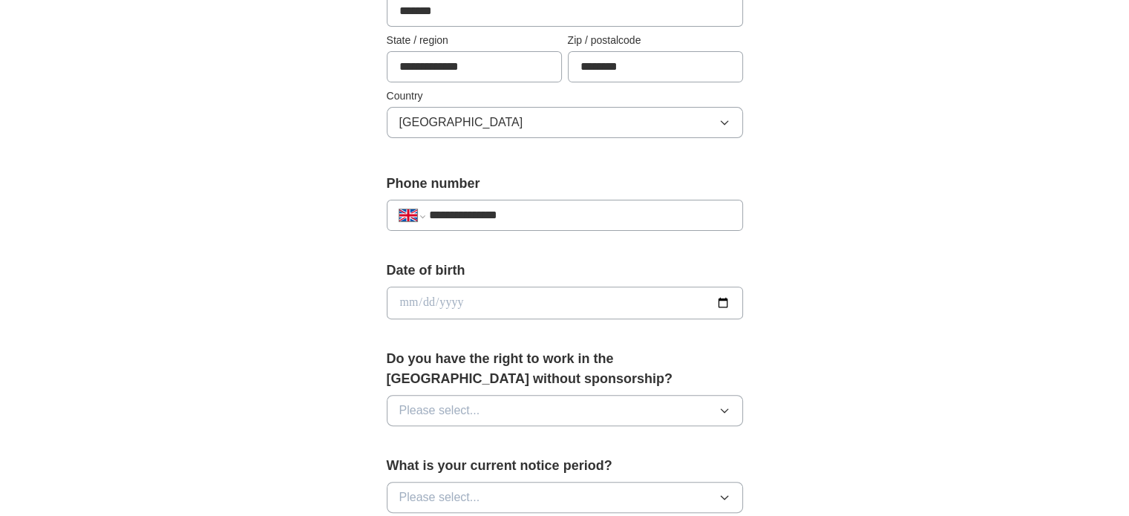
scroll to position [431, 0]
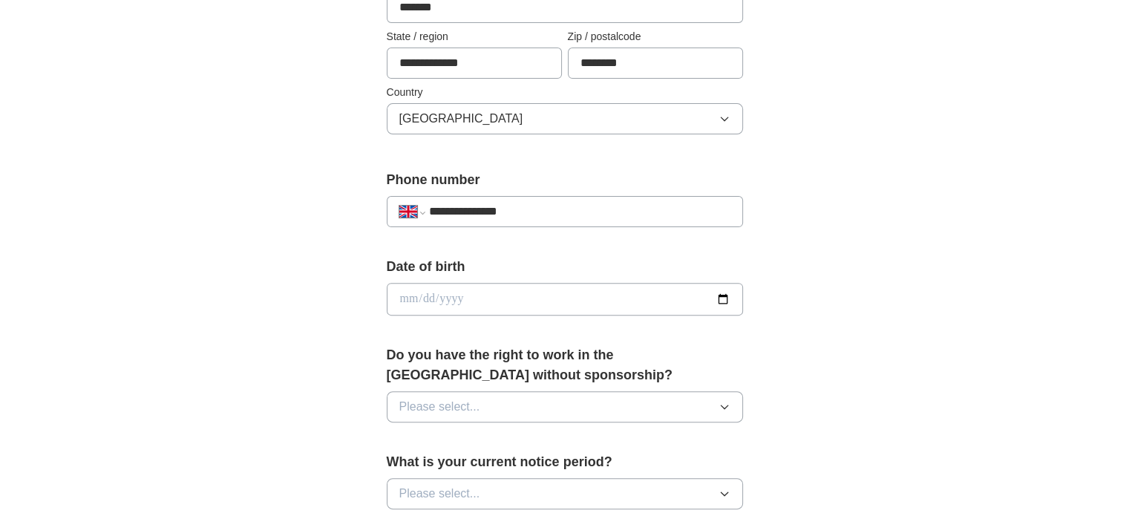
drag, startPoint x: 449, startPoint y: 212, endPoint x: 405, endPoint y: 215, distance: 43.9
click at [405, 215] on div "**********" at bounding box center [565, 211] width 356 height 31
select select "**"
type input "**********"
click at [459, 63] on input "text" at bounding box center [474, 63] width 175 height 31
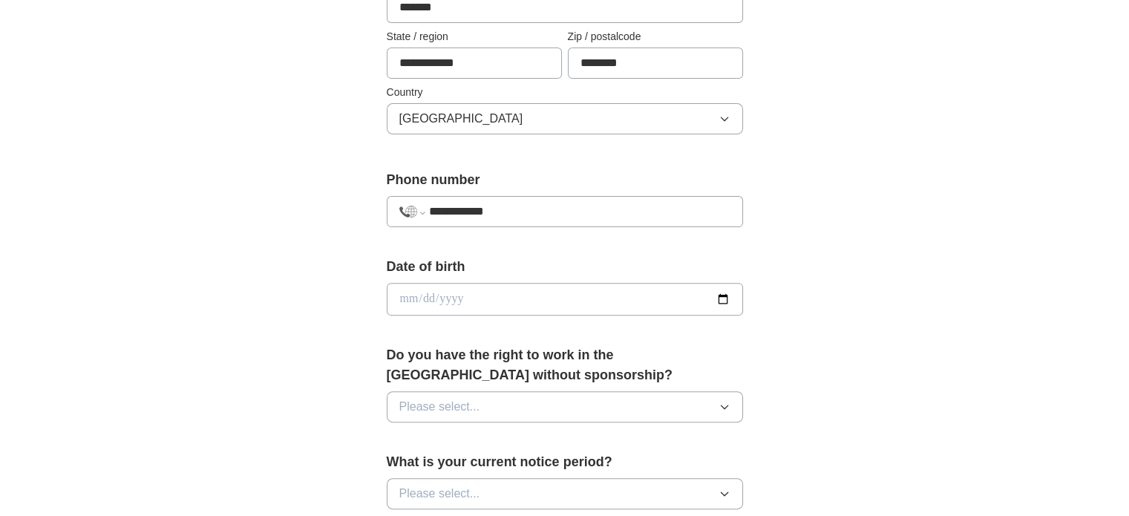
type input "**********"
click at [410, 211] on select "**********" at bounding box center [412, 212] width 25 height 18
select select "**"
click at [400, 203] on select "**********" at bounding box center [412, 212] width 25 height 18
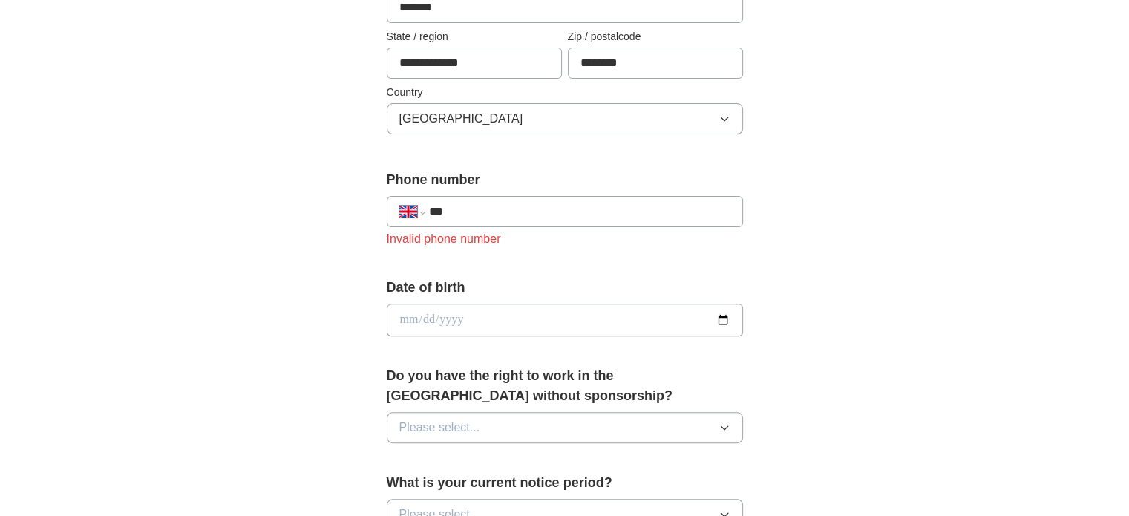
click at [475, 213] on input "***" at bounding box center [578, 212] width 301 height 18
type input "**********"
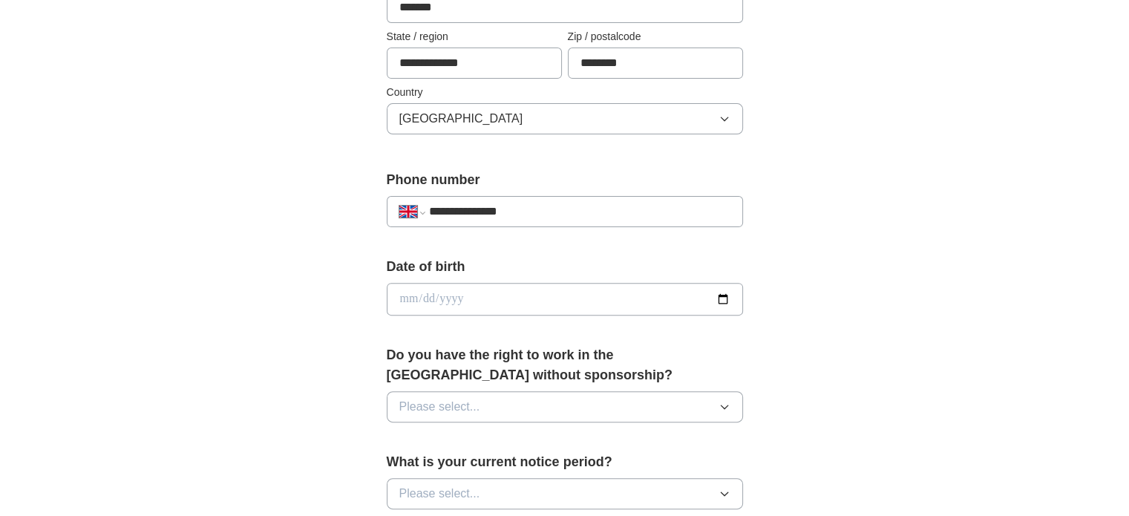
click at [716, 295] on input "date" at bounding box center [565, 299] width 356 height 33
click at [1010, 267] on div "**********" at bounding box center [565, 280] width 950 height 1332
click at [728, 306] on input "date" at bounding box center [565, 299] width 356 height 33
click at [727, 304] on input "date" at bounding box center [565, 299] width 356 height 33
click at [720, 296] on input "date" at bounding box center [565, 299] width 356 height 33
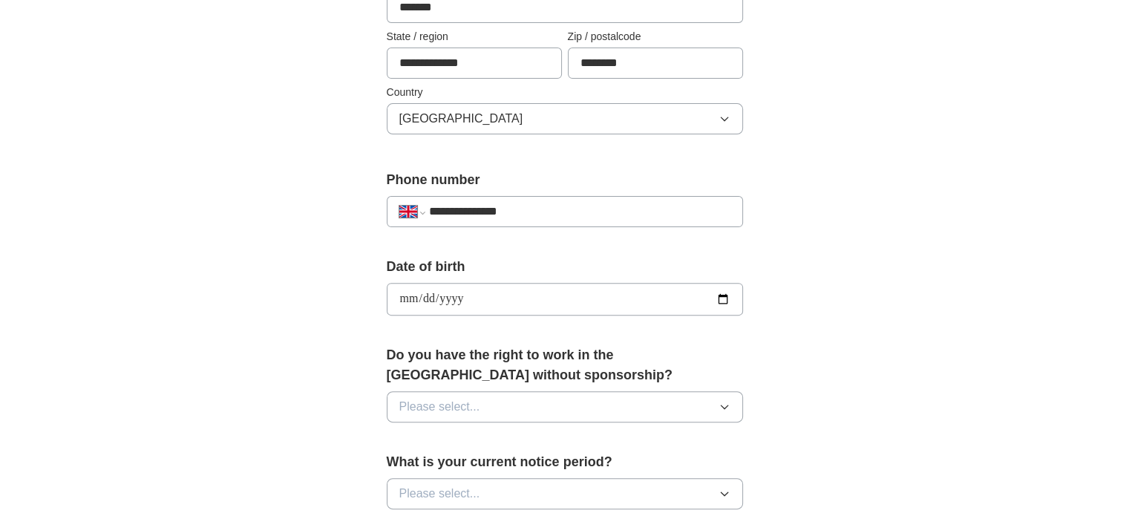
type input "**********"
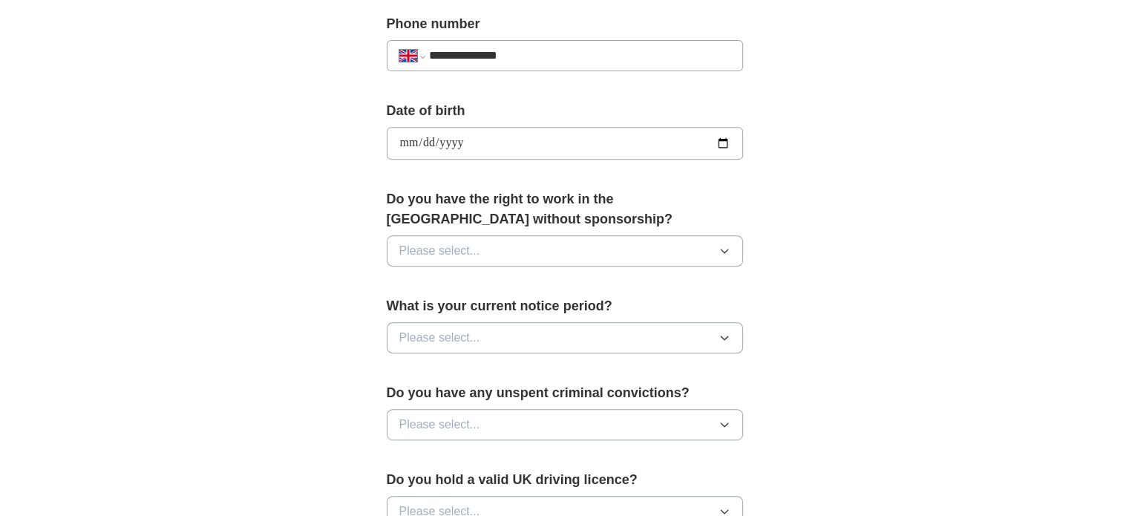
scroll to position [589, 0]
click at [532, 237] on button "Please select..." at bounding box center [565, 249] width 356 height 31
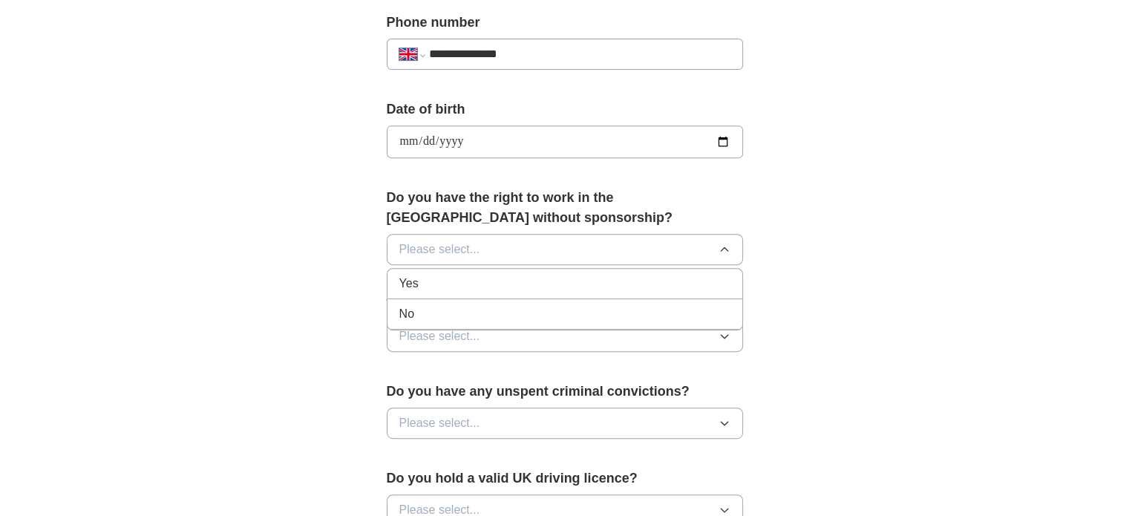
click at [486, 281] on div "Yes" at bounding box center [565, 284] width 331 height 18
click at [539, 347] on button "Please select..." at bounding box center [565, 336] width 356 height 31
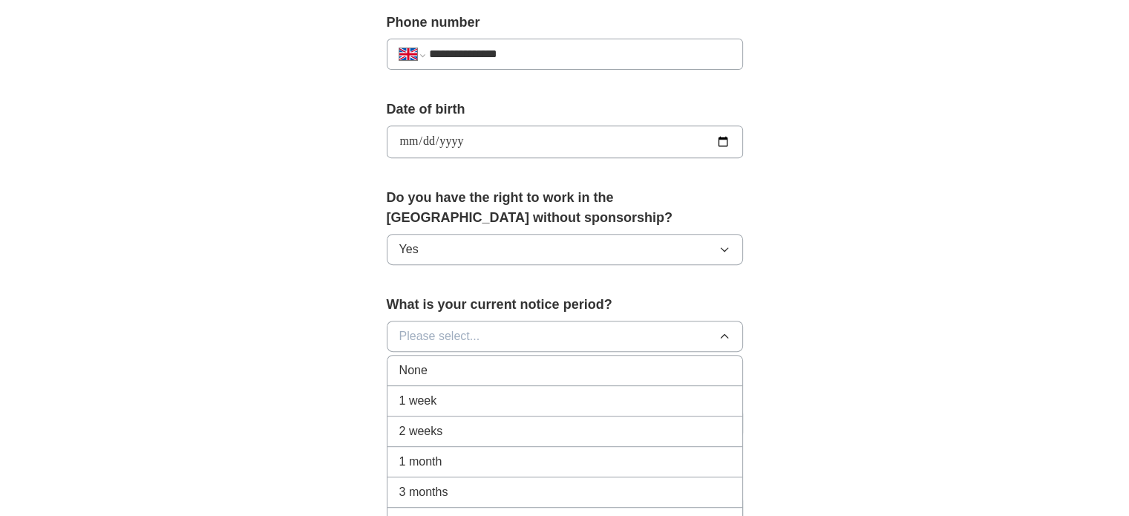
click at [495, 417] on li "2 weeks" at bounding box center [565, 432] width 355 height 30
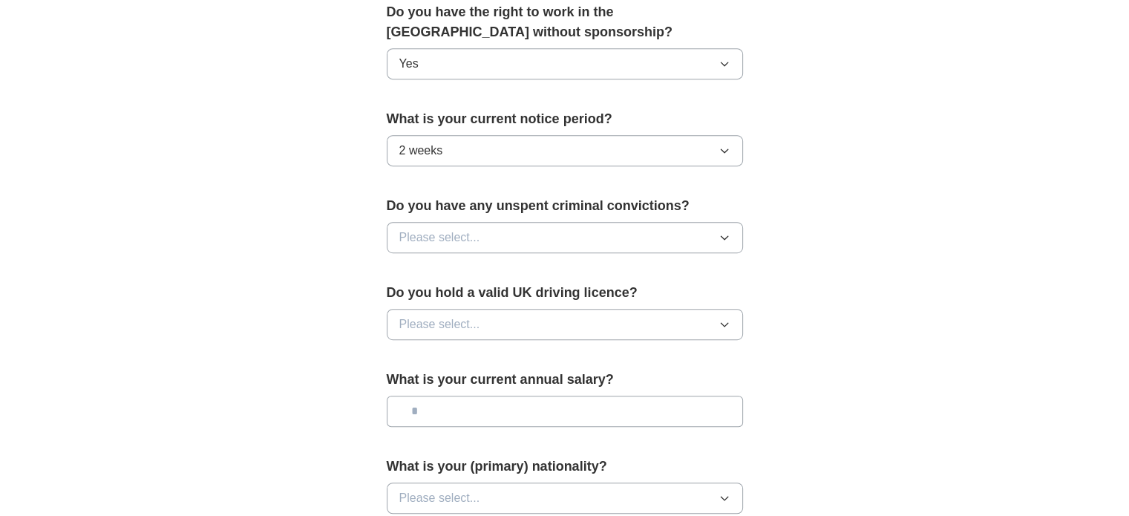
scroll to position [836, 0]
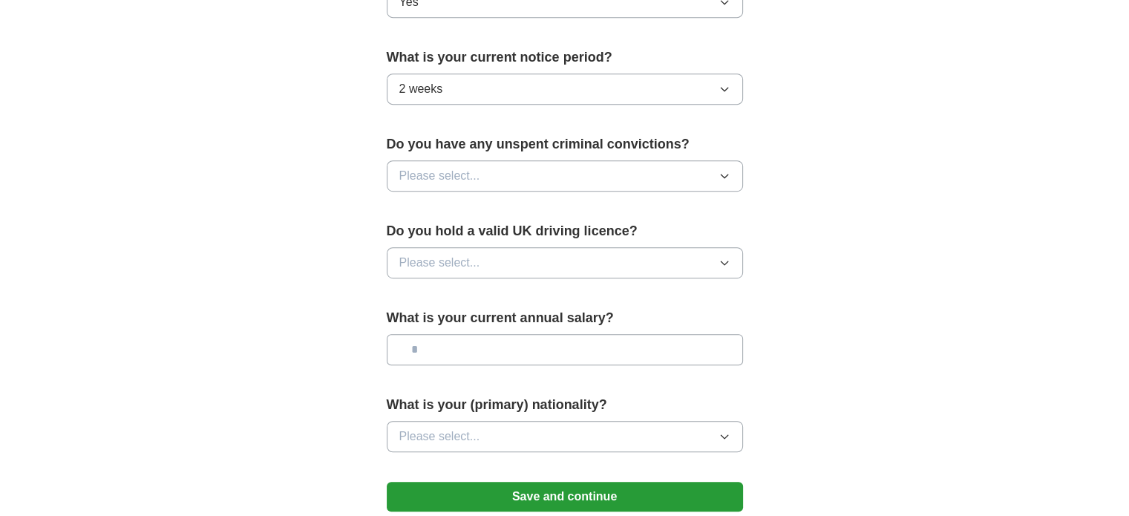
click at [610, 160] on button "Please select..." at bounding box center [565, 175] width 356 height 31
click at [564, 234] on div "No" at bounding box center [565, 241] width 331 height 18
click at [582, 247] on button "Please select..." at bounding box center [565, 262] width 356 height 31
click at [524, 321] on div "No" at bounding box center [565, 328] width 331 height 18
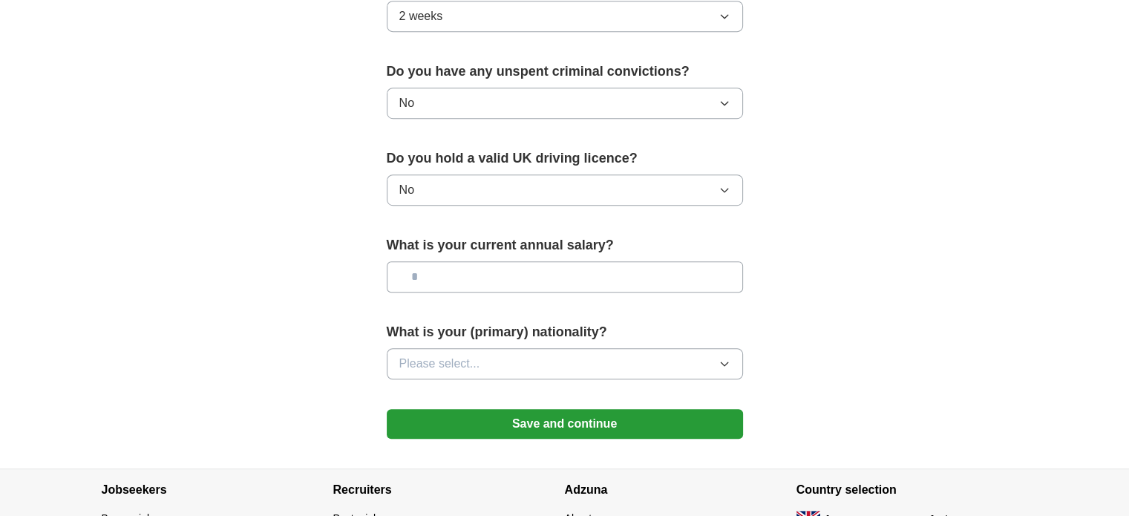
click at [631, 353] on button "Please select..." at bounding box center [565, 363] width 356 height 31
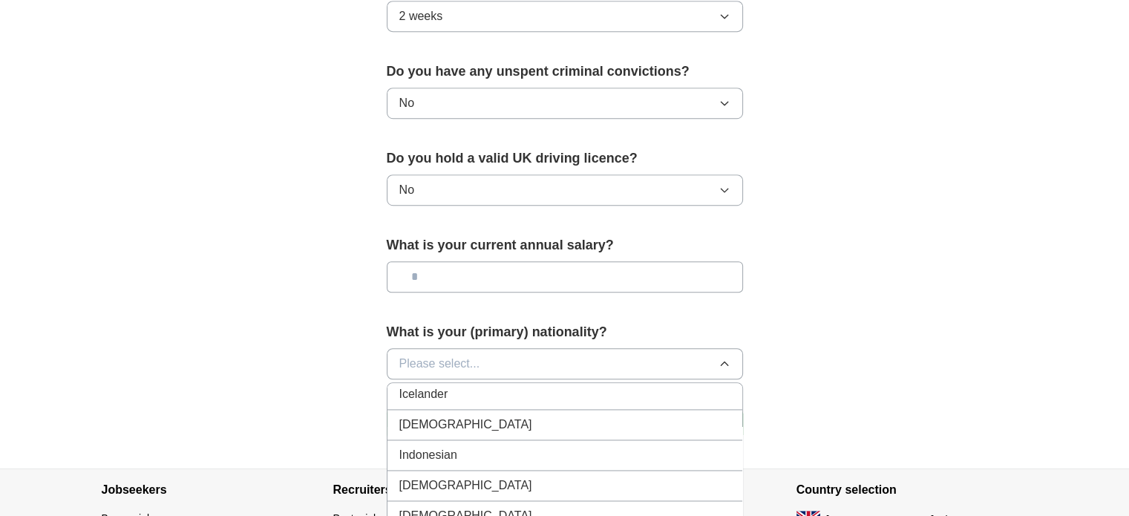
scroll to position [2397, 0]
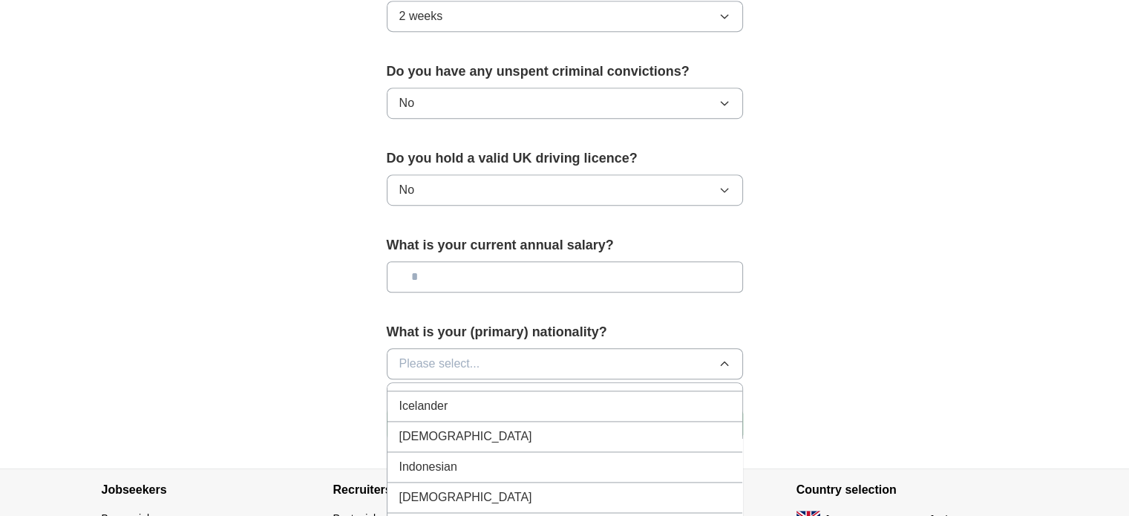
click at [666, 428] on div "[DEMOGRAPHIC_DATA]" at bounding box center [565, 437] width 331 height 18
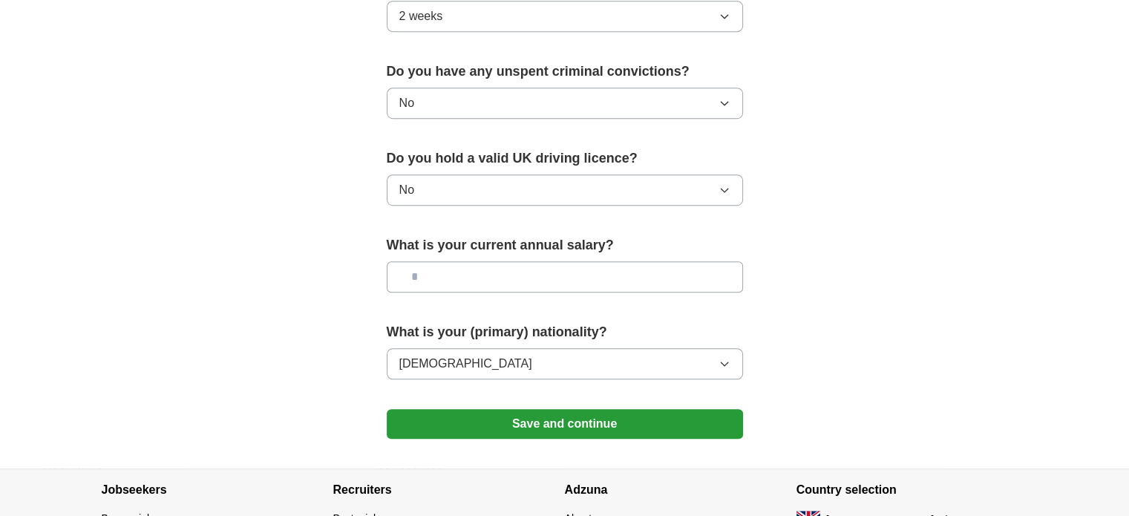
click at [600, 409] on button "Save and continue" at bounding box center [565, 424] width 356 height 30
